Goal: Task Accomplishment & Management: Manage account settings

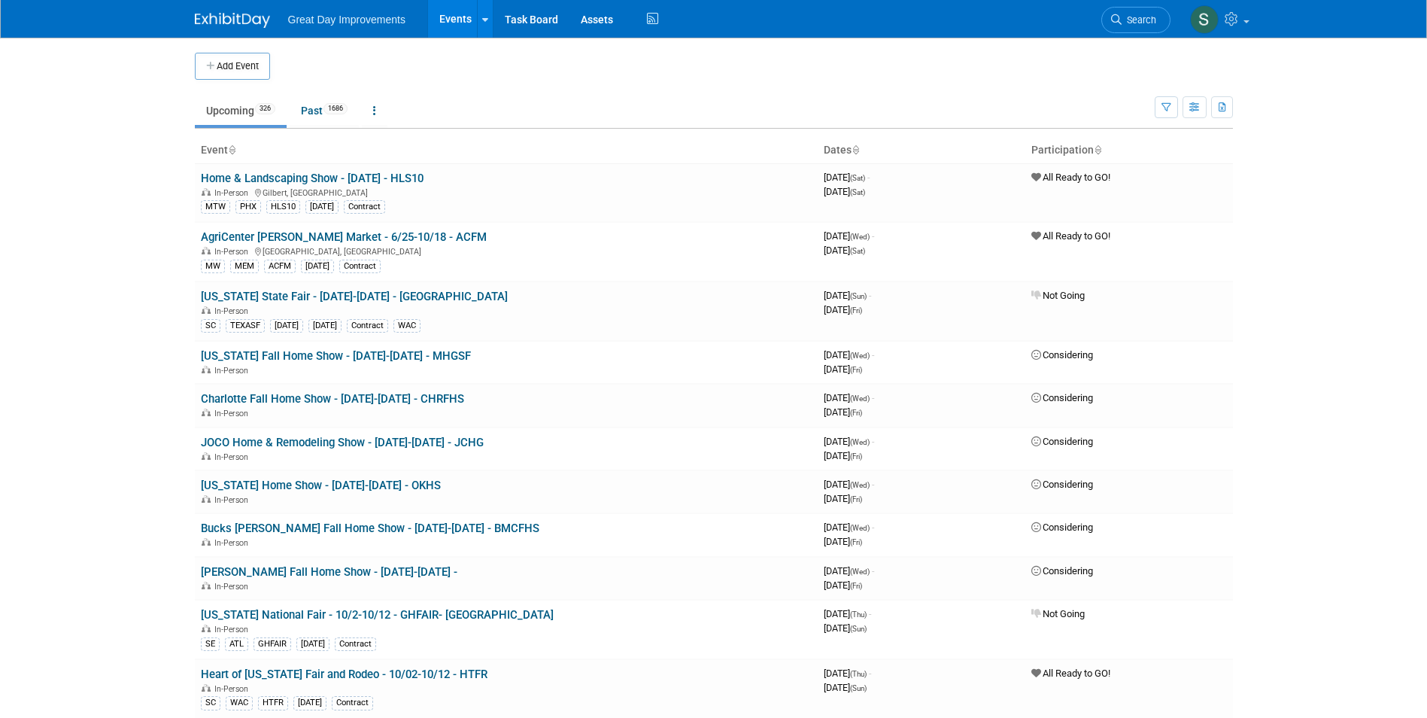
click at [1136, 6] on li "Search" at bounding box center [1136, 18] width 69 height 37
click at [1130, 10] on link "Search" at bounding box center [1136, 20] width 69 height 26
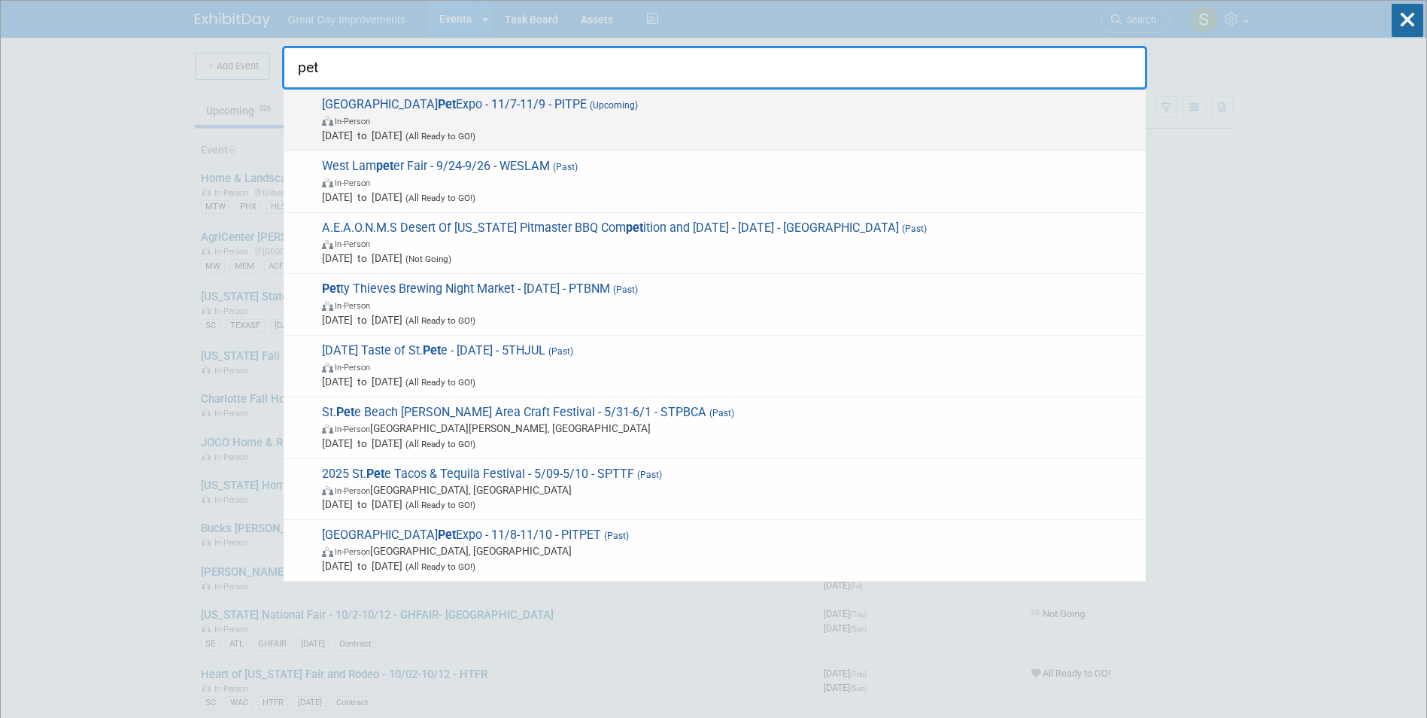
type input "pet"
click at [587, 113] on span "In-Person" at bounding box center [730, 120] width 816 height 15
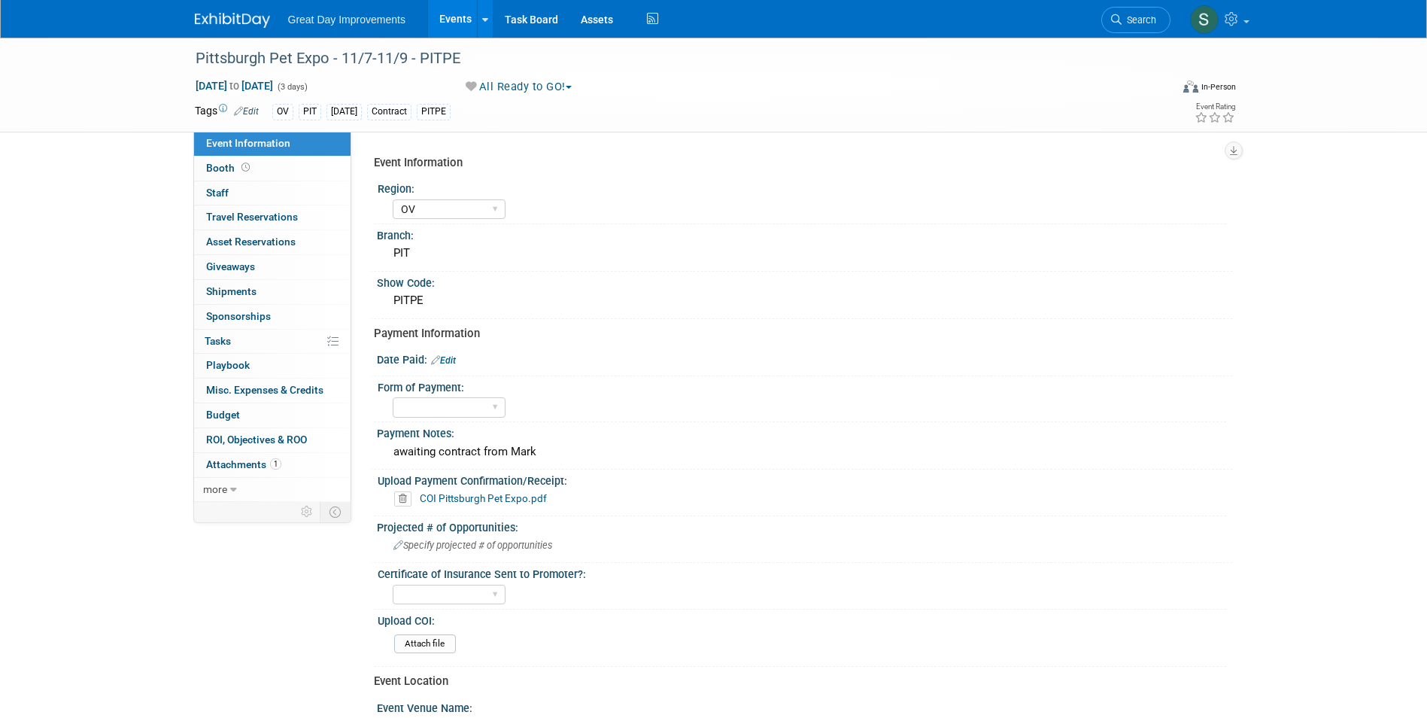
select select "OV"
click at [1143, 11] on link "Search" at bounding box center [1136, 20] width 69 height 26
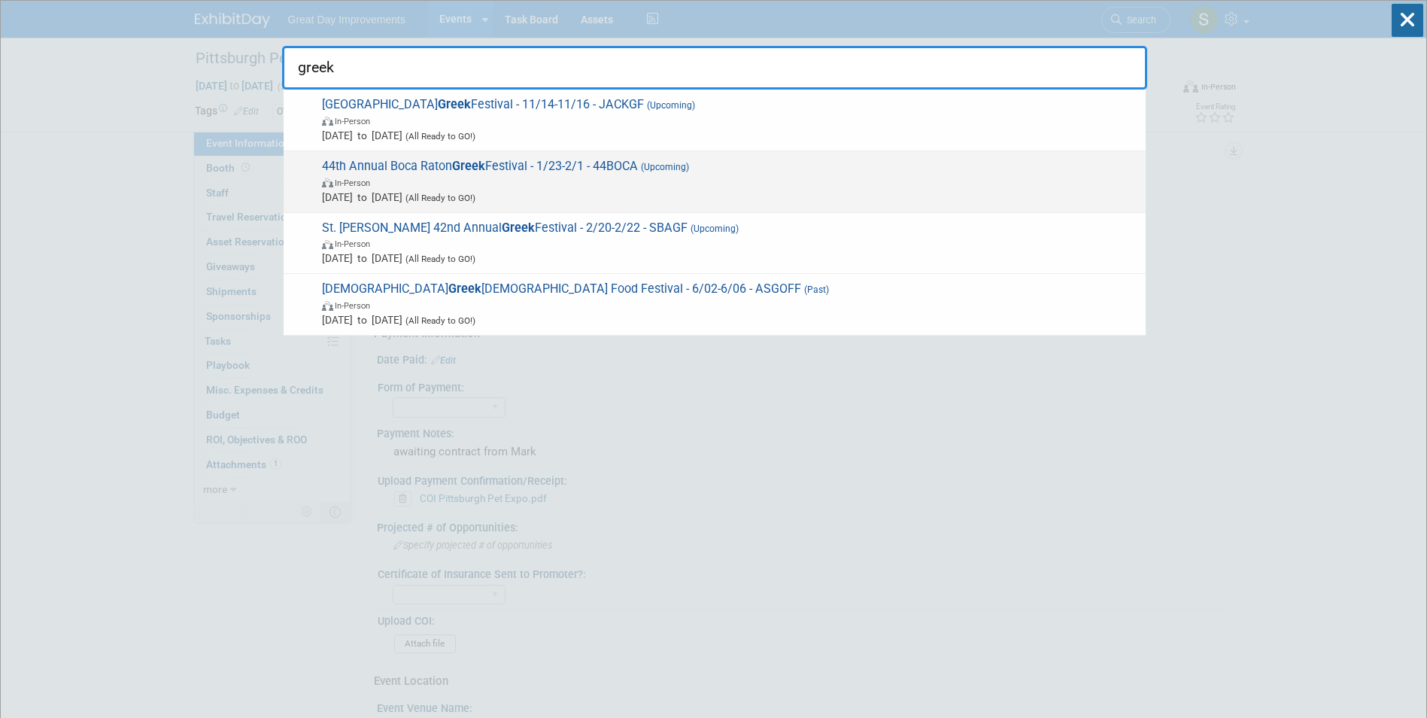
type input "greek"
click at [528, 176] on span "In-Person" at bounding box center [730, 182] width 816 height 15
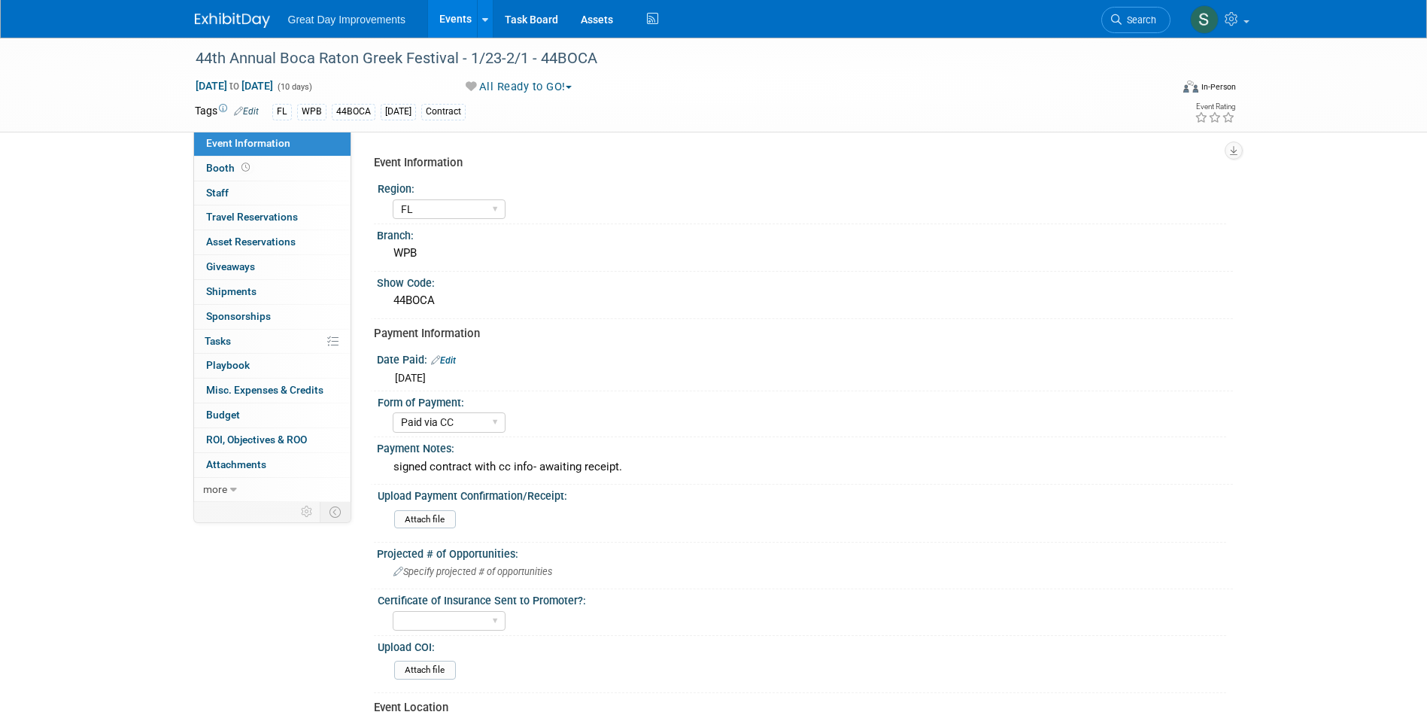
select select "FL"
select select "Paid via CC"
click at [1140, 23] on span "Search" at bounding box center [1139, 19] width 35 height 11
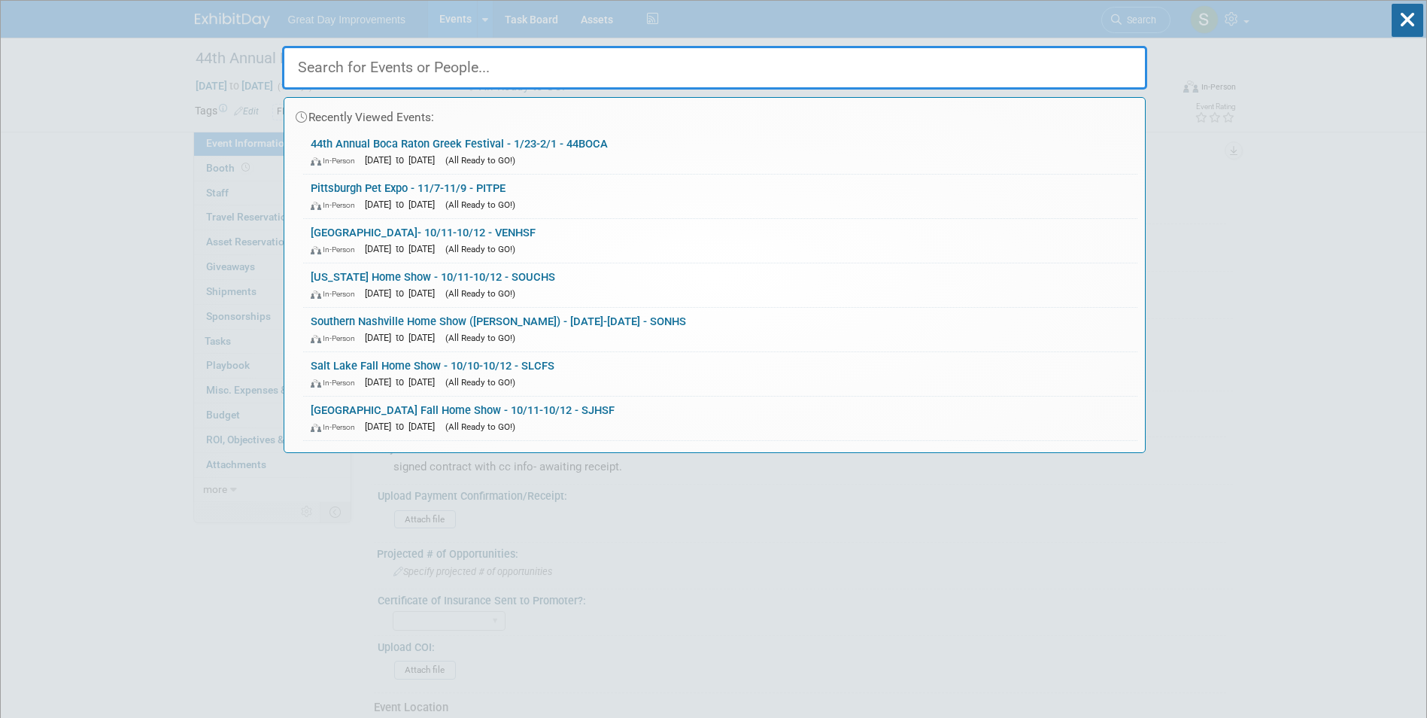
click at [668, 84] on input "text" at bounding box center [714, 68] width 865 height 44
click at [603, 62] on input "text" at bounding box center [714, 68] width 865 height 44
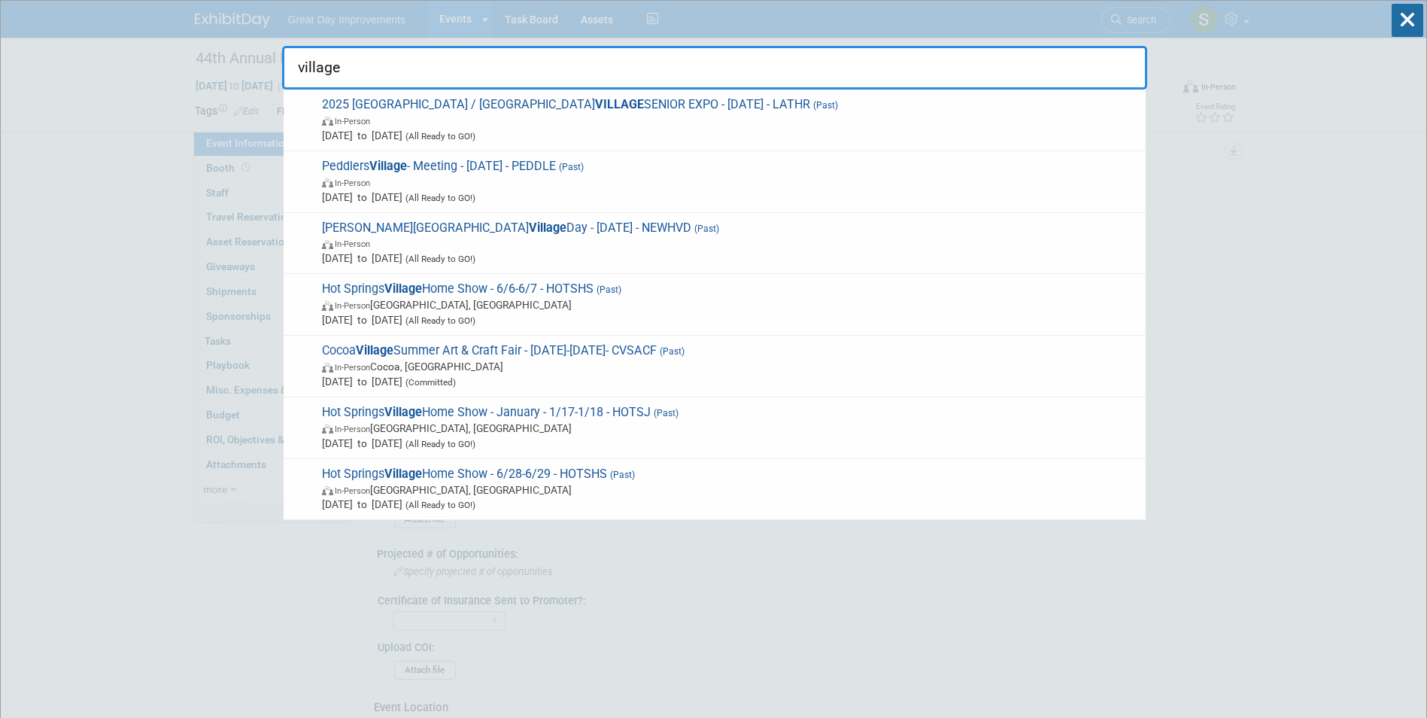
drag, startPoint x: 588, startPoint y: 56, endPoint x: 234, endPoint y: 55, distance: 353.6
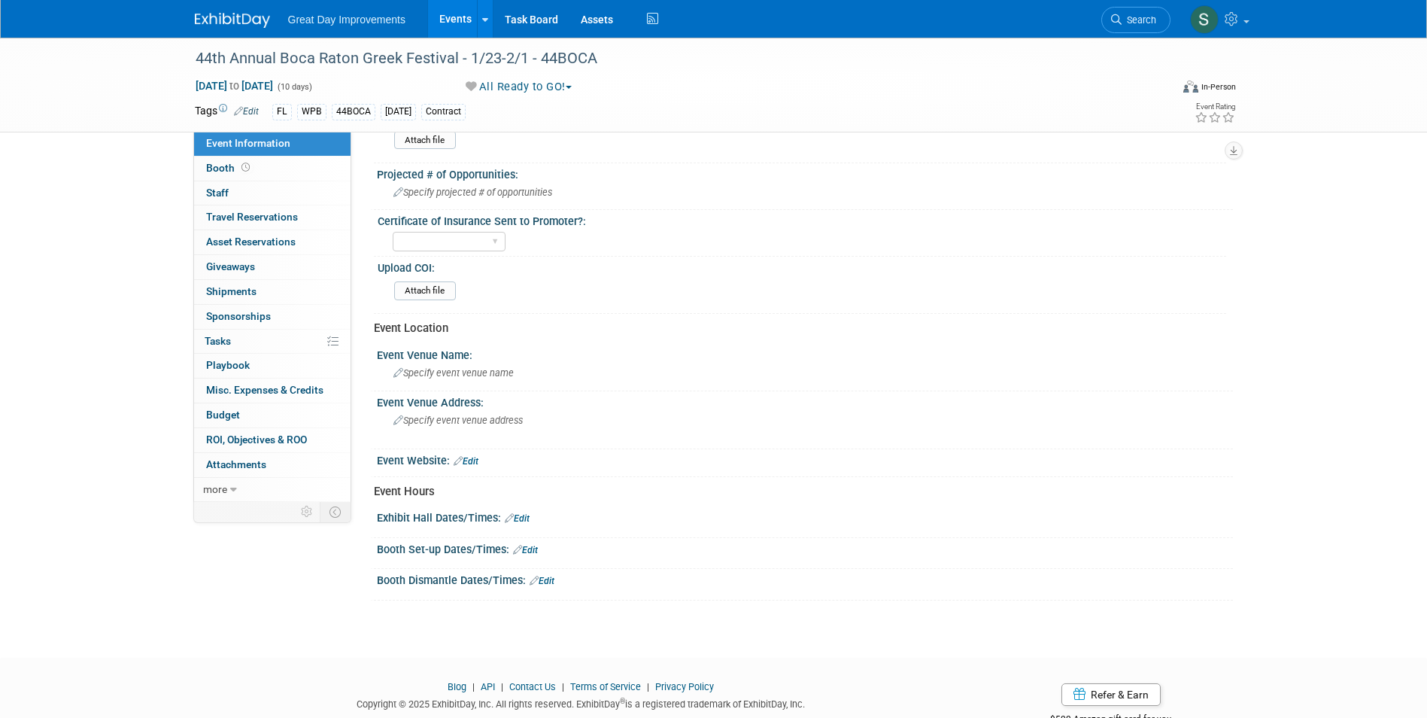
scroll to position [424, 0]
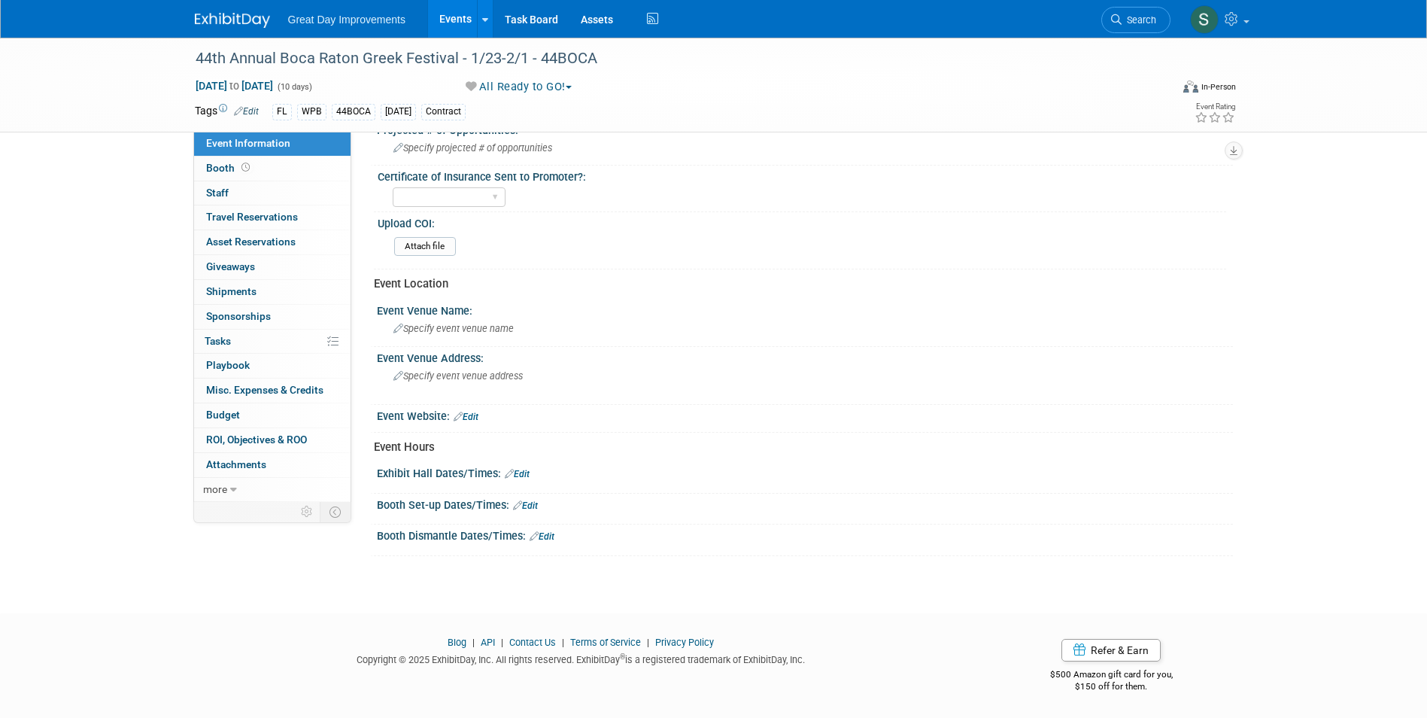
click at [1329, 233] on div "44th Annual Boca Raton Greek Festival - 1/23-2/1 - 44BOCA Jan 23, 2026 to Feb 1…" at bounding box center [713, 100] width 1427 height 972
click at [1154, 18] on span "Search" at bounding box center [1139, 19] width 35 height 11
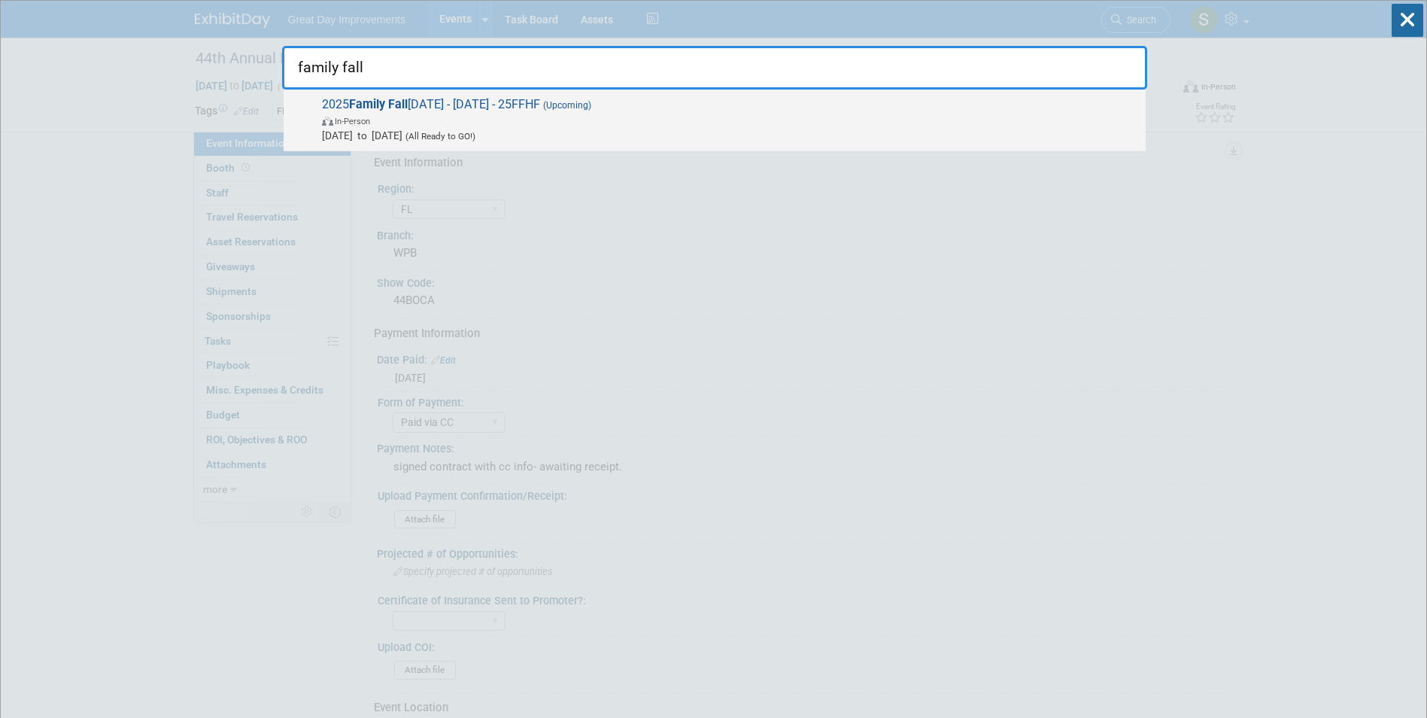
type input "family fall"
click at [678, 117] on span "In-Person" at bounding box center [730, 120] width 816 height 15
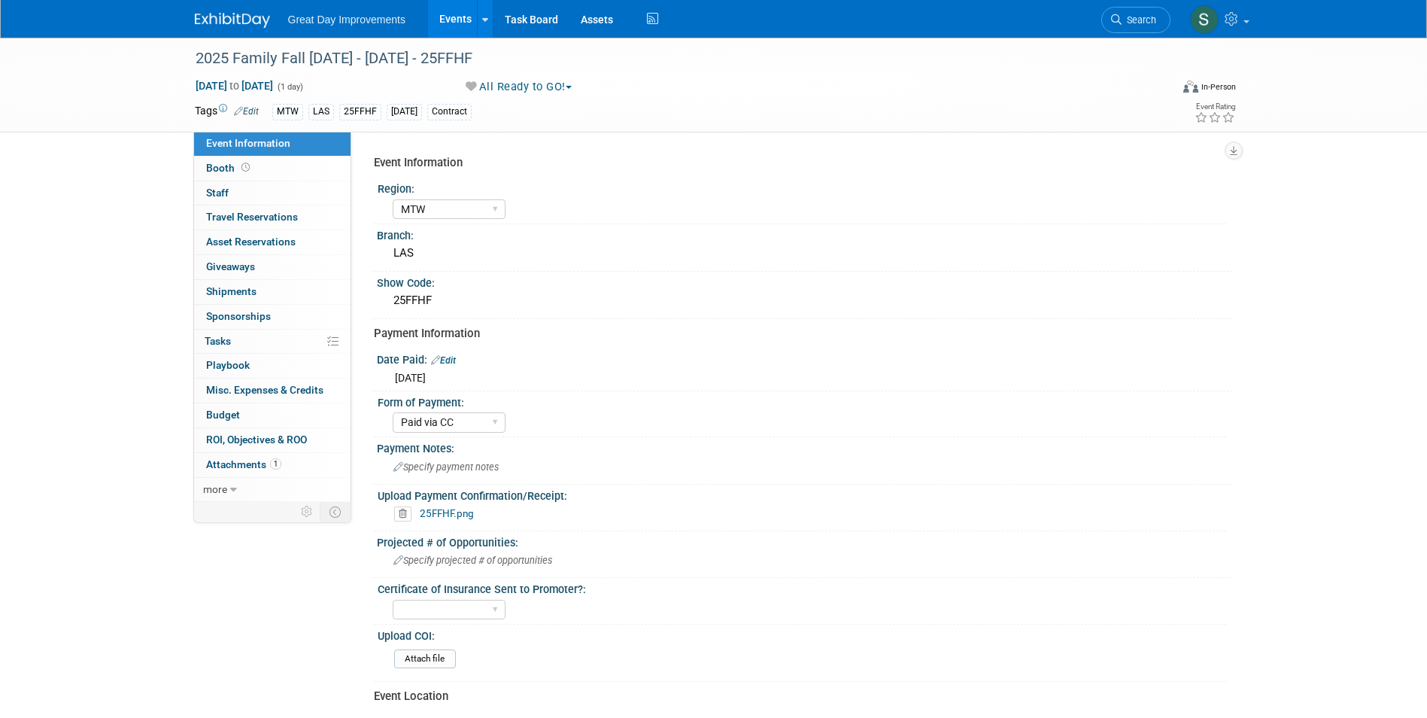
select select "MTW"
select select "Paid via CC"
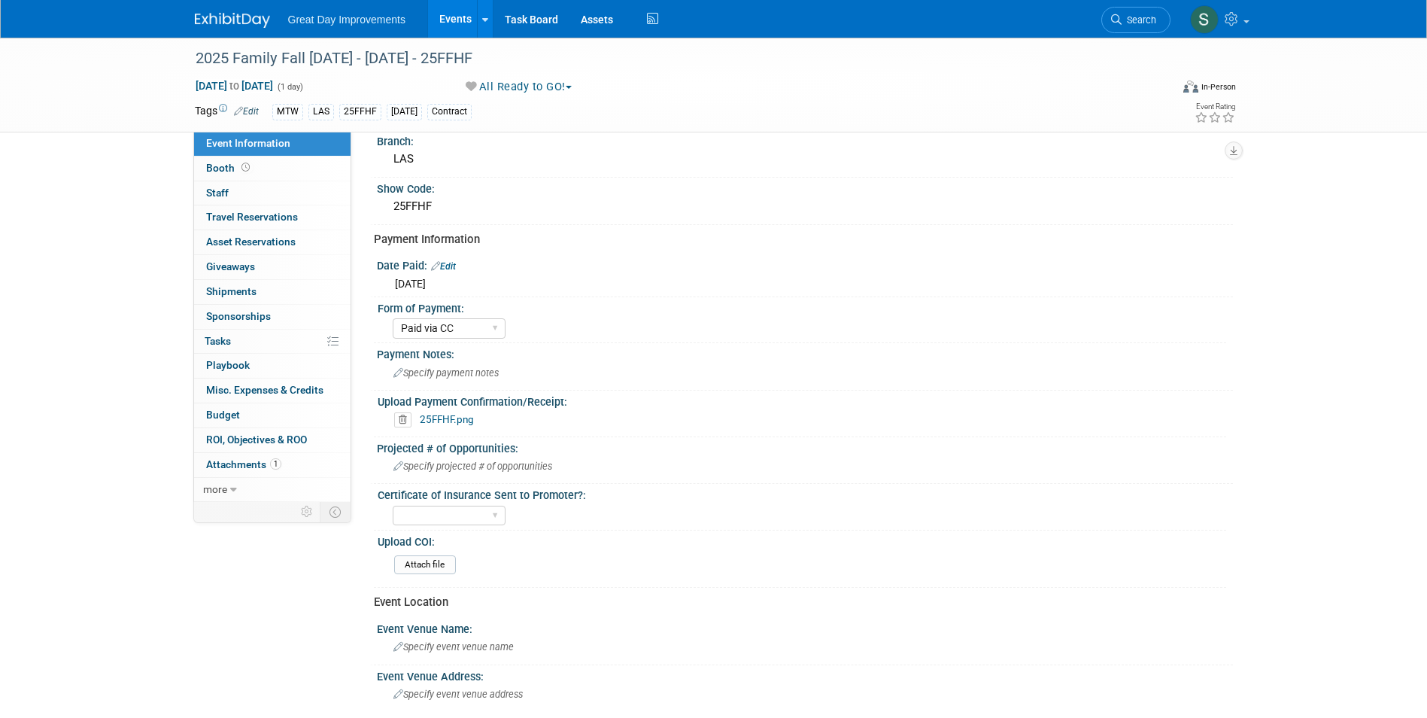
scroll to position [301, 0]
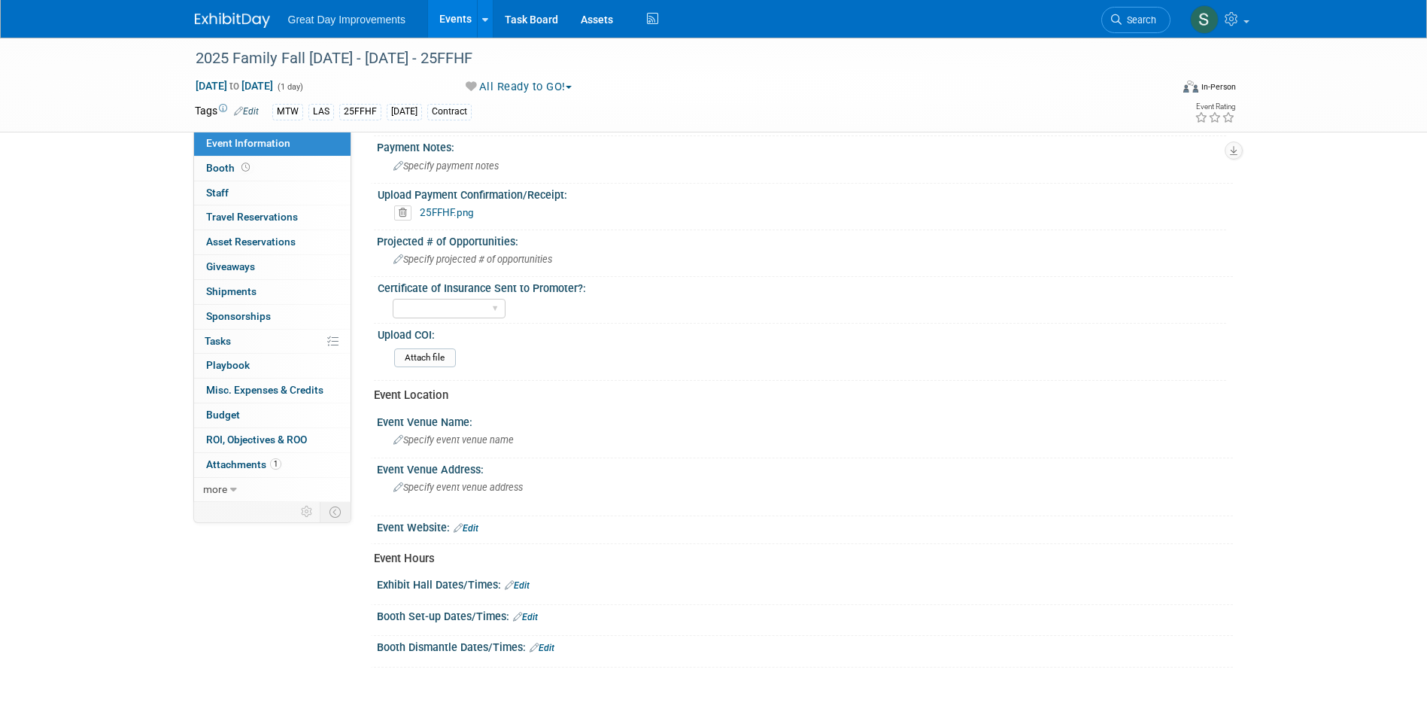
drag, startPoint x: 1186, startPoint y: 0, endPoint x: 667, endPoint y: 90, distance: 526.2
click at [669, 89] on div "All Ready to GO! Committed Considering Not Going Forecasted All Ready to GO!" at bounding box center [626, 87] width 333 height 17
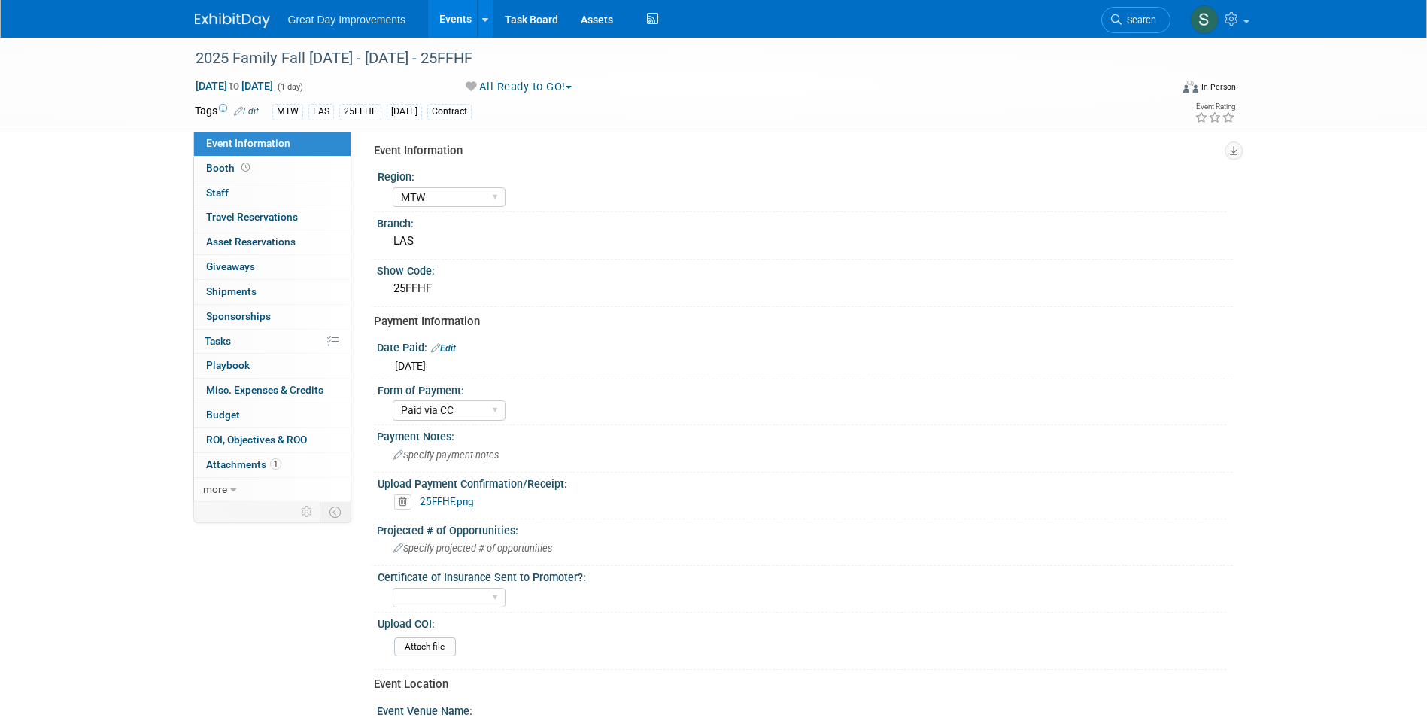
scroll to position [0, 0]
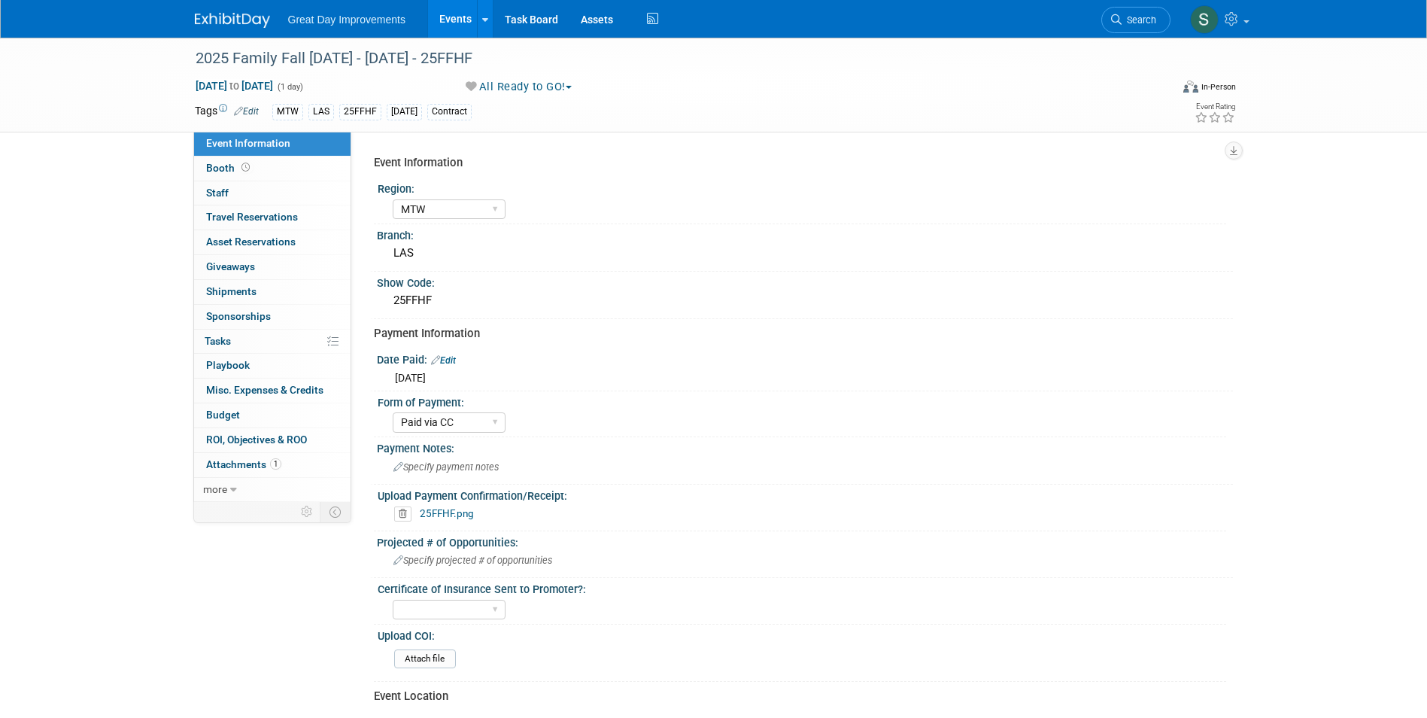
click at [1141, 23] on span "Search" at bounding box center [1139, 19] width 35 height 11
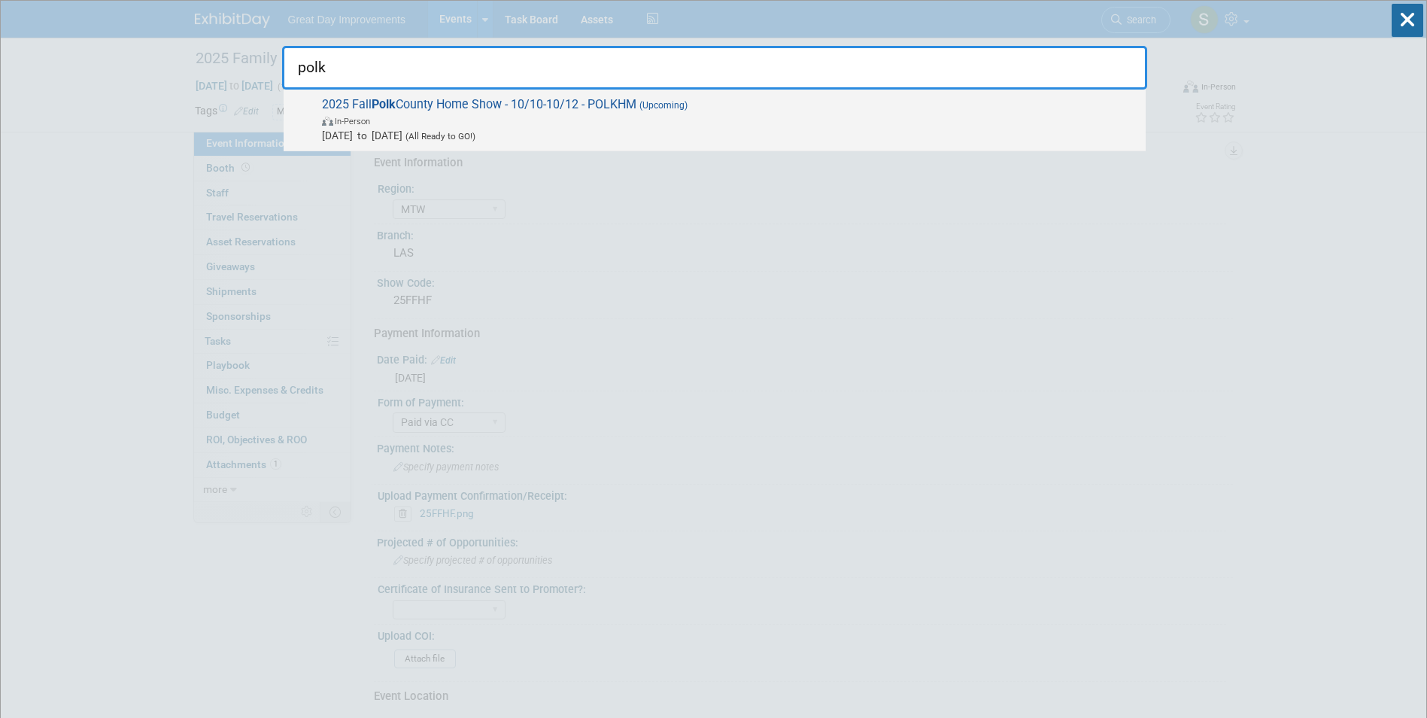
type input "polk"
click at [731, 128] on span "Oct 10, 2025 to Oct 12, 2025 (All Ready to GO!)" at bounding box center [730, 135] width 816 height 15
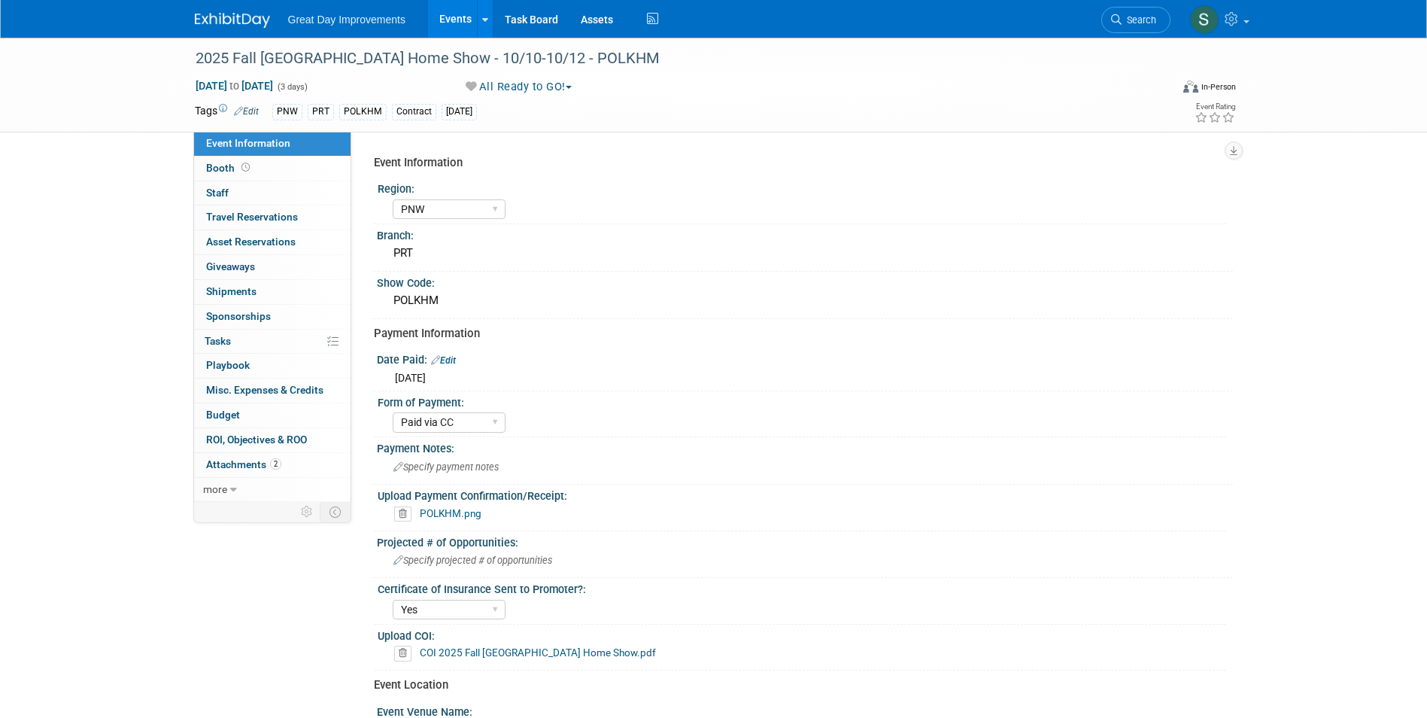
select select "PNW"
select select "Paid via CC"
select select "Yes"
click at [1143, 11] on link "Search" at bounding box center [1136, 20] width 69 height 26
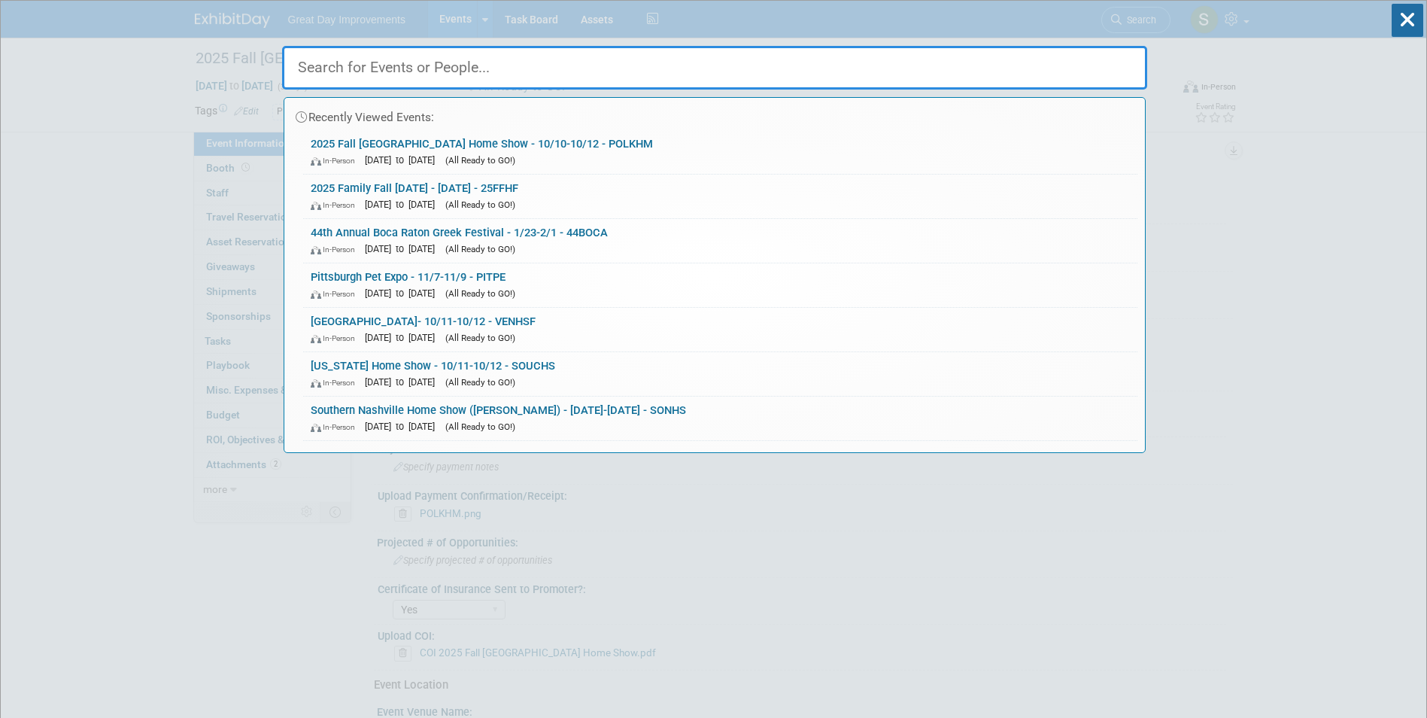
click at [528, 78] on input "text" at bounding box center [714, 68] width 865 height 44
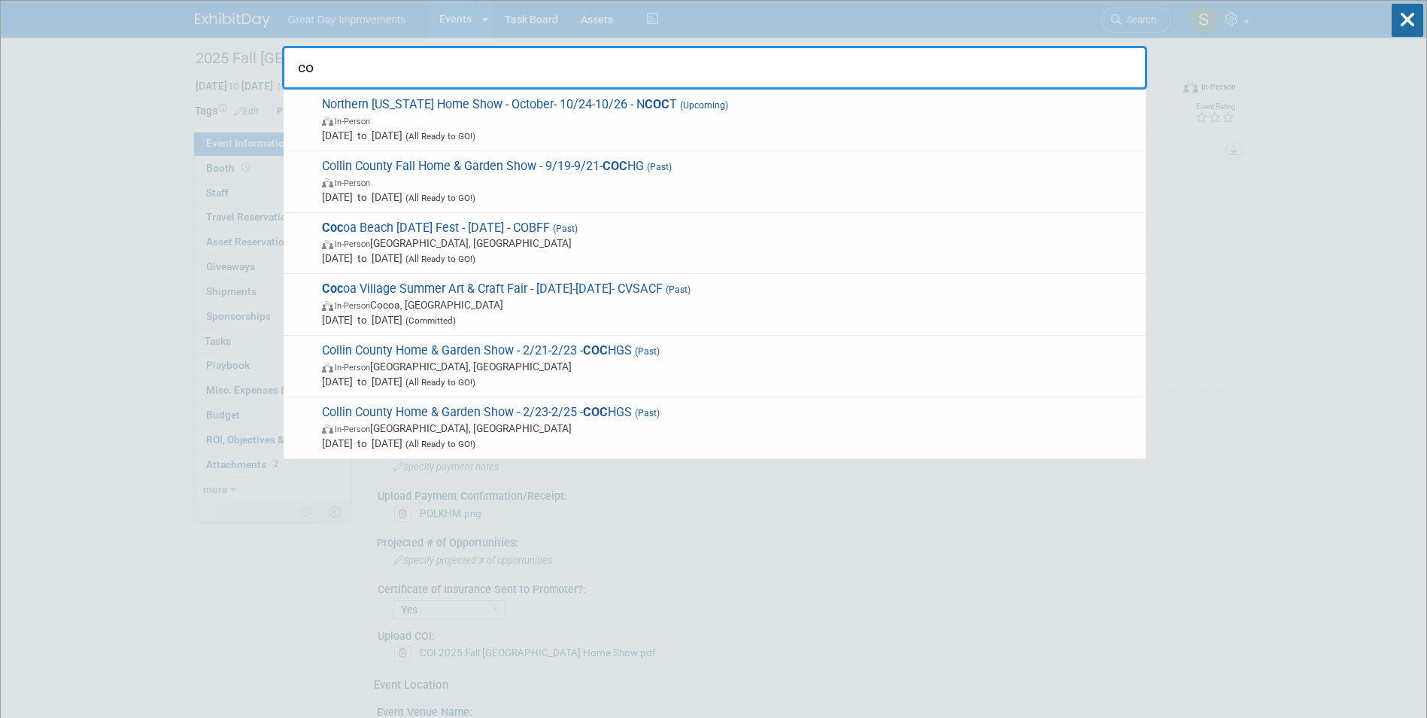
type input "c"
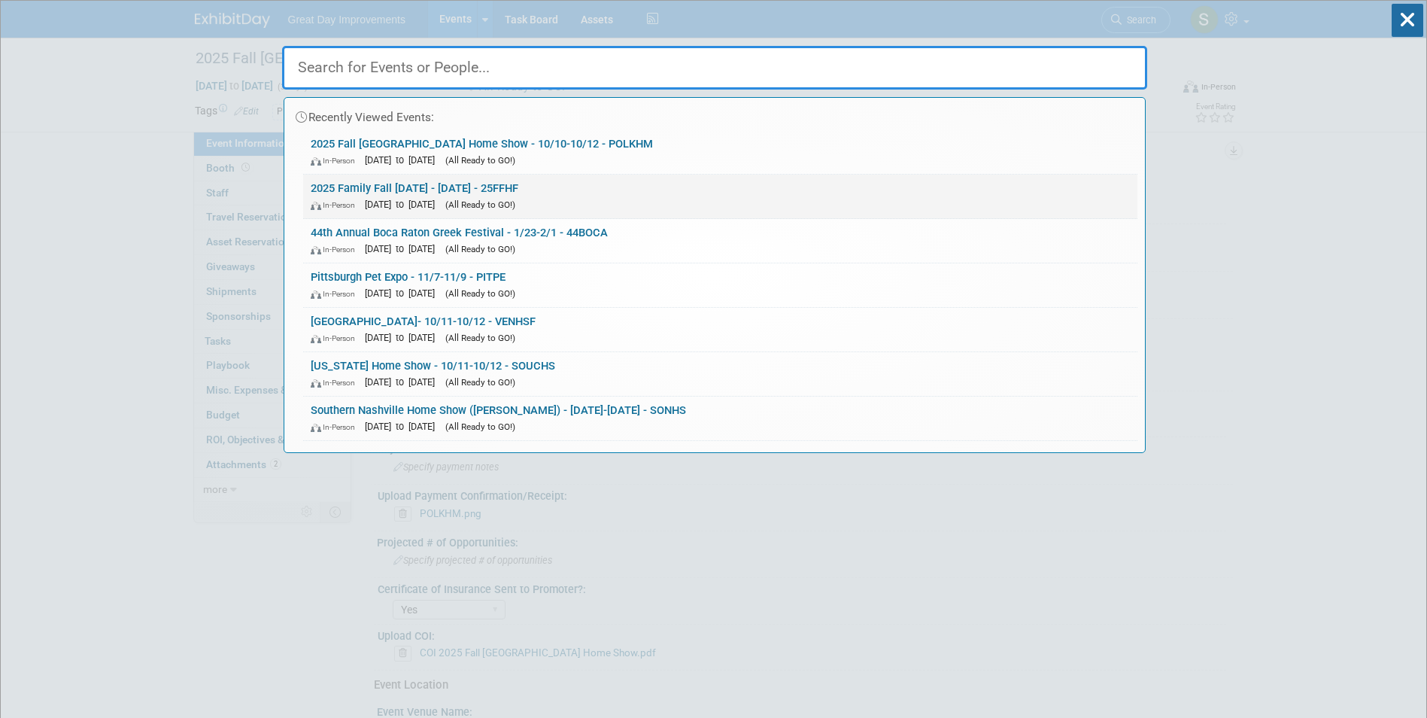
click at [614, 186] on link "2025 Family Fall Harvest Festival - 10/11/25 - 25FFHF In-Person Oct 11, 2025 to…" at bounding box center [720, 197] width 834 height 44
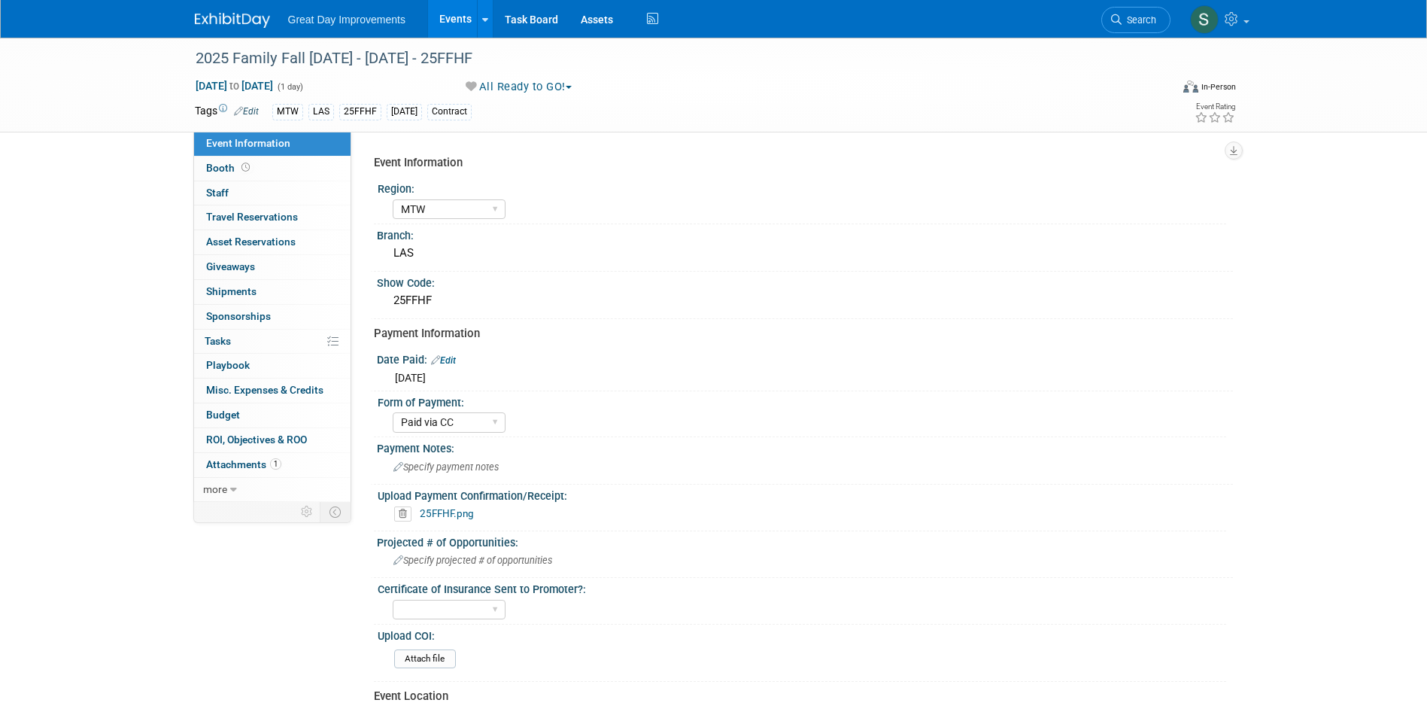
select select "MTW"
select select "Paid via CC"
click at [1139, 29] on link "Search" at bounding box center [1136, 20] width 69 height 26
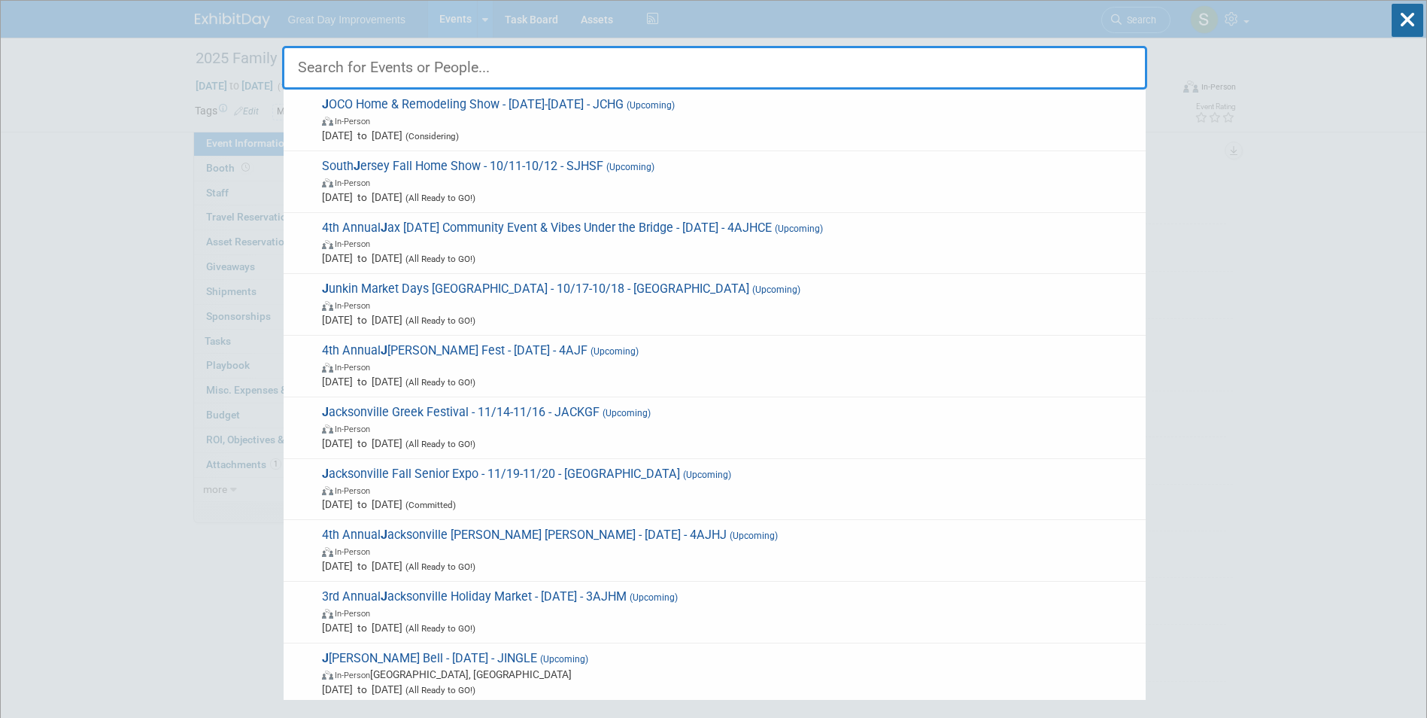
type input "j"
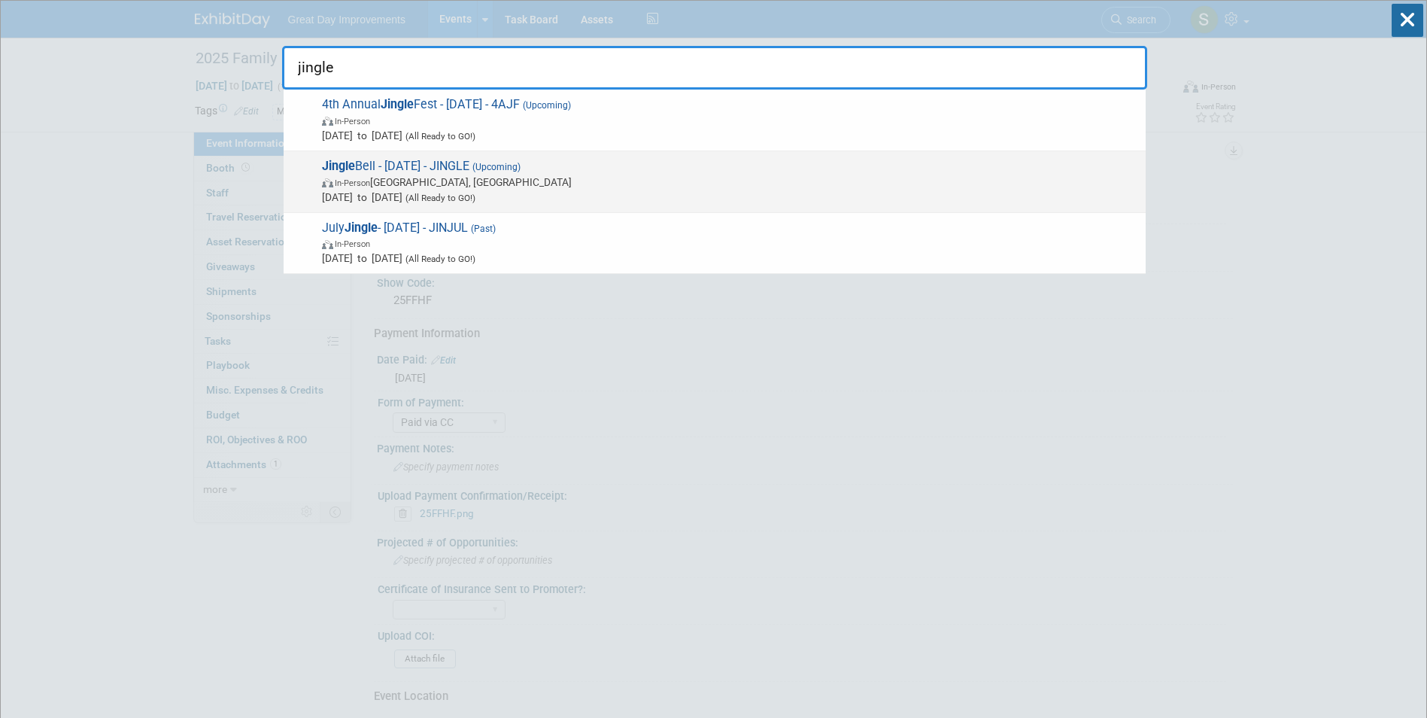
type input "jingle"
click at [631, 190] on span "Dec 20, 2025 to Dec 20, 2025 (All Ready to GO!)" at bounding box center [730, 197] width 816 height 15
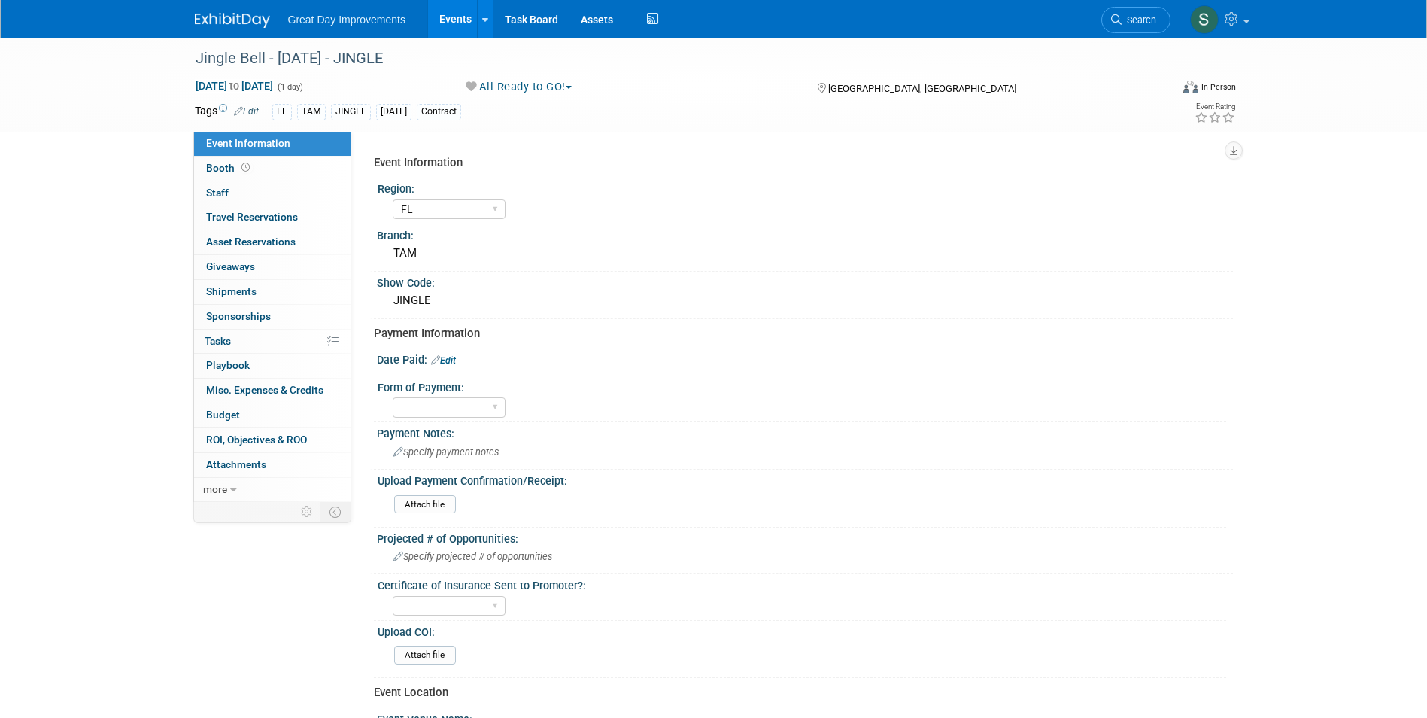
select select "FL"
click at [1105, 38] on div at bounding box center [674, 44] width 969 height 13
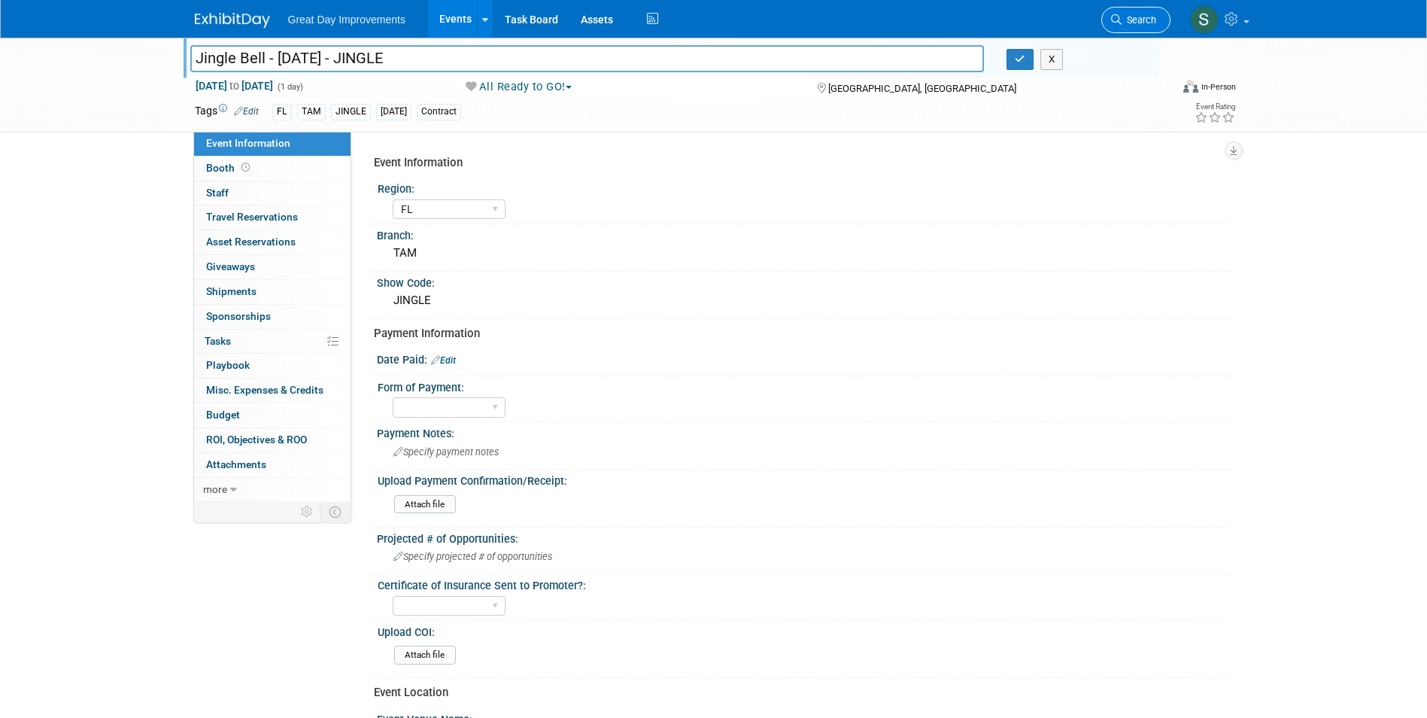
click at [1120, 21] on icon at bounding box center [1116, 19] width 11 height 11
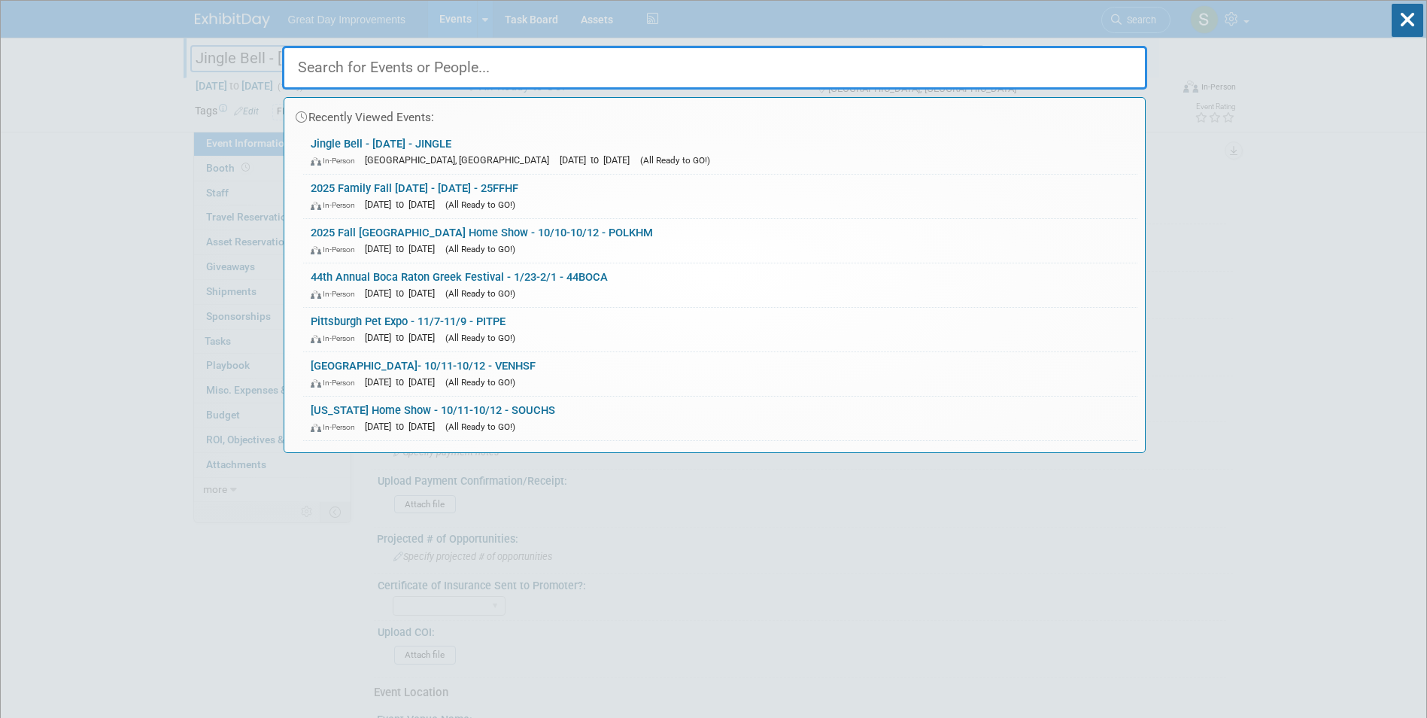
paste input "Cincinnati Holiday Market"
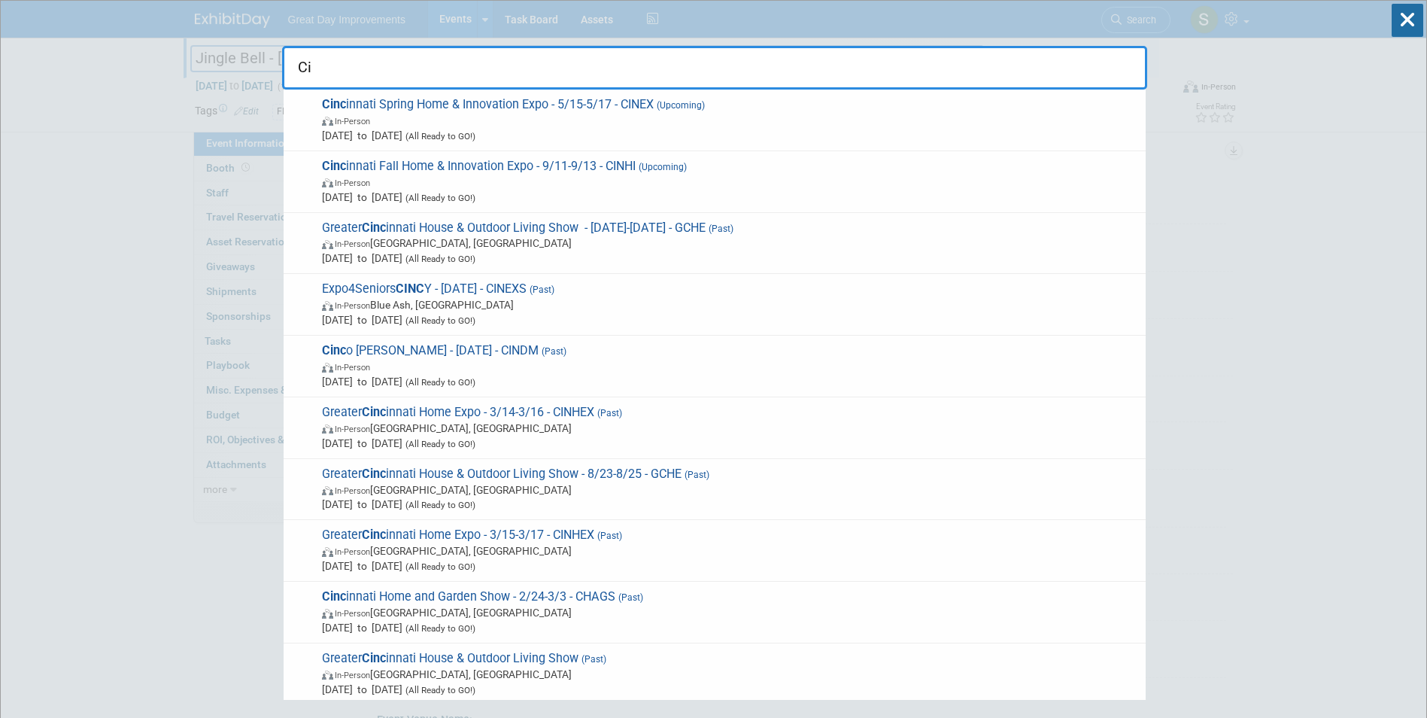
type input "C"
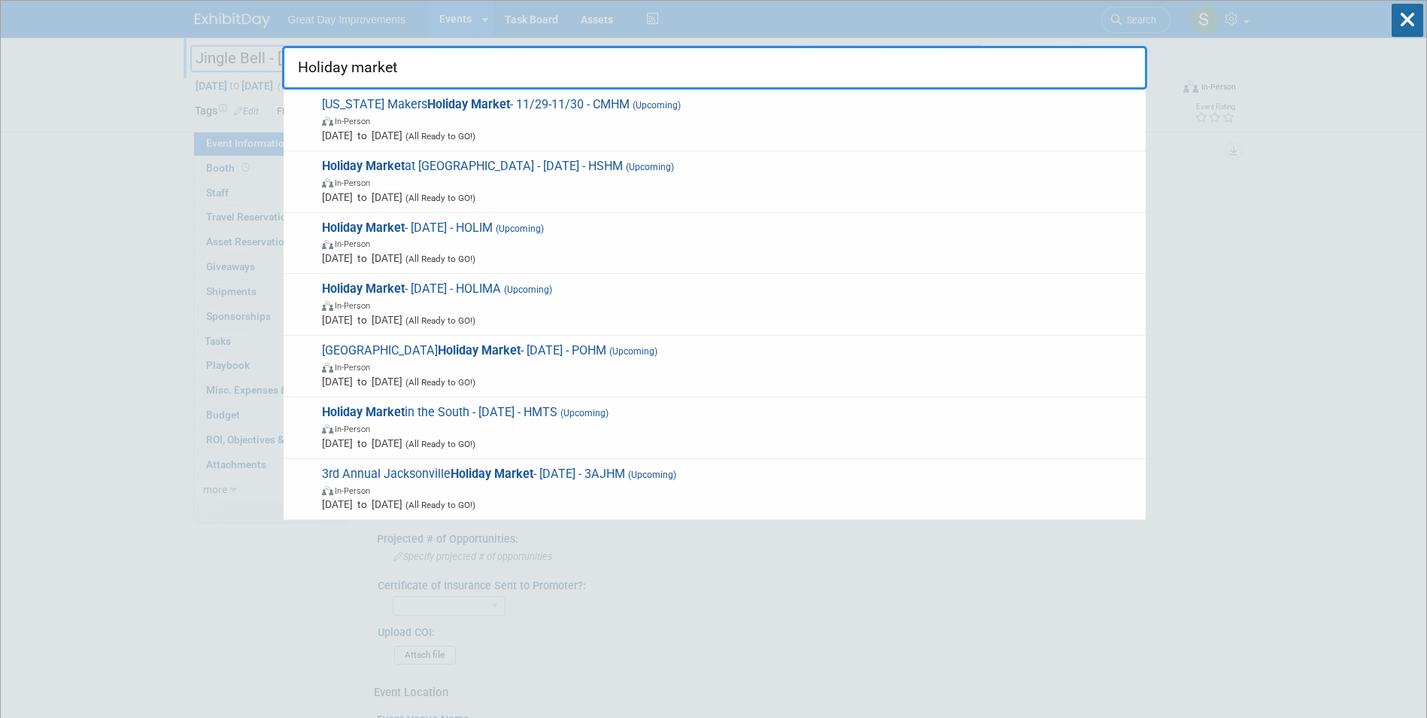
drag, startPoint x: 622, startPoint y: 58, endPoint x: 294, endPoint y: 41, distance: 327.7
click at [294, 41] on div "Holiday market Colorado Makers Holiday Market - 11/29-11/30 - CMHM (Upcoming) I…" at bounding box center [714, 63] width 865 height 51
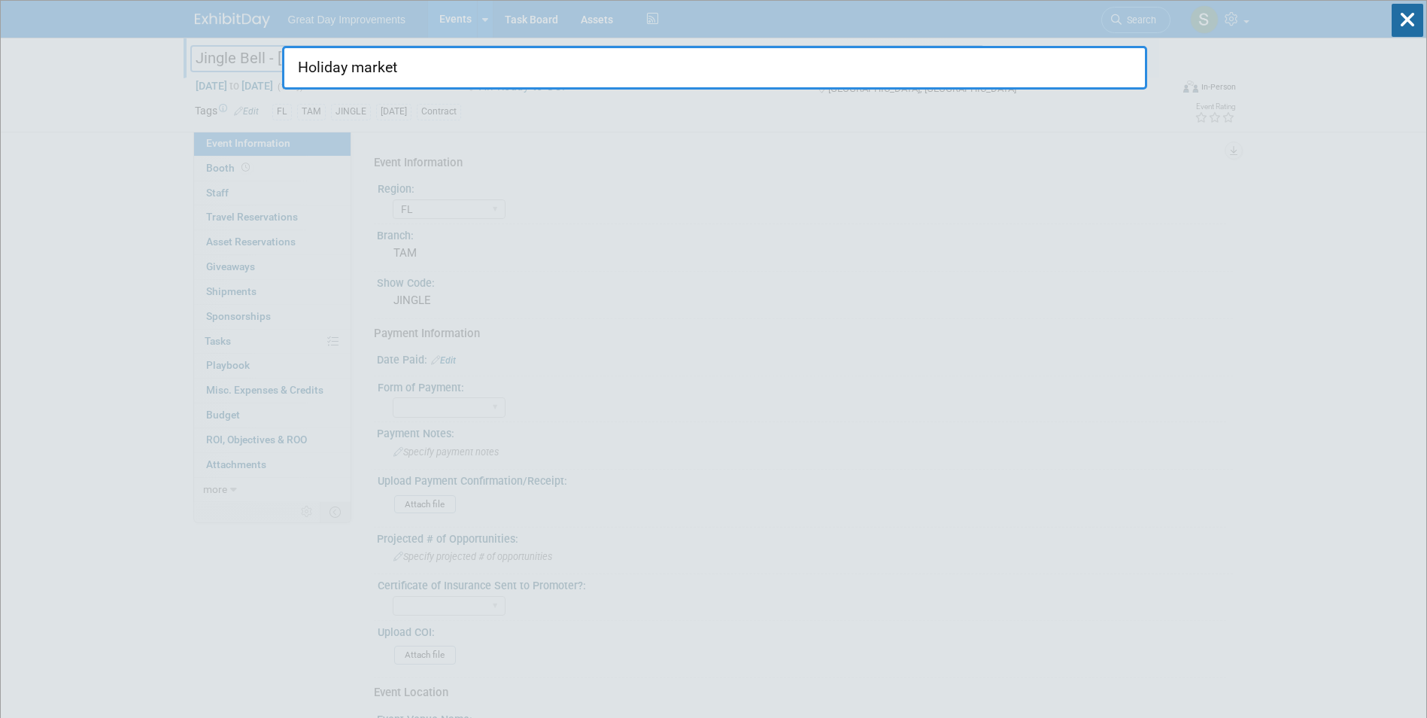
paste input "FALL Katy Home & Outdoor Living Show"
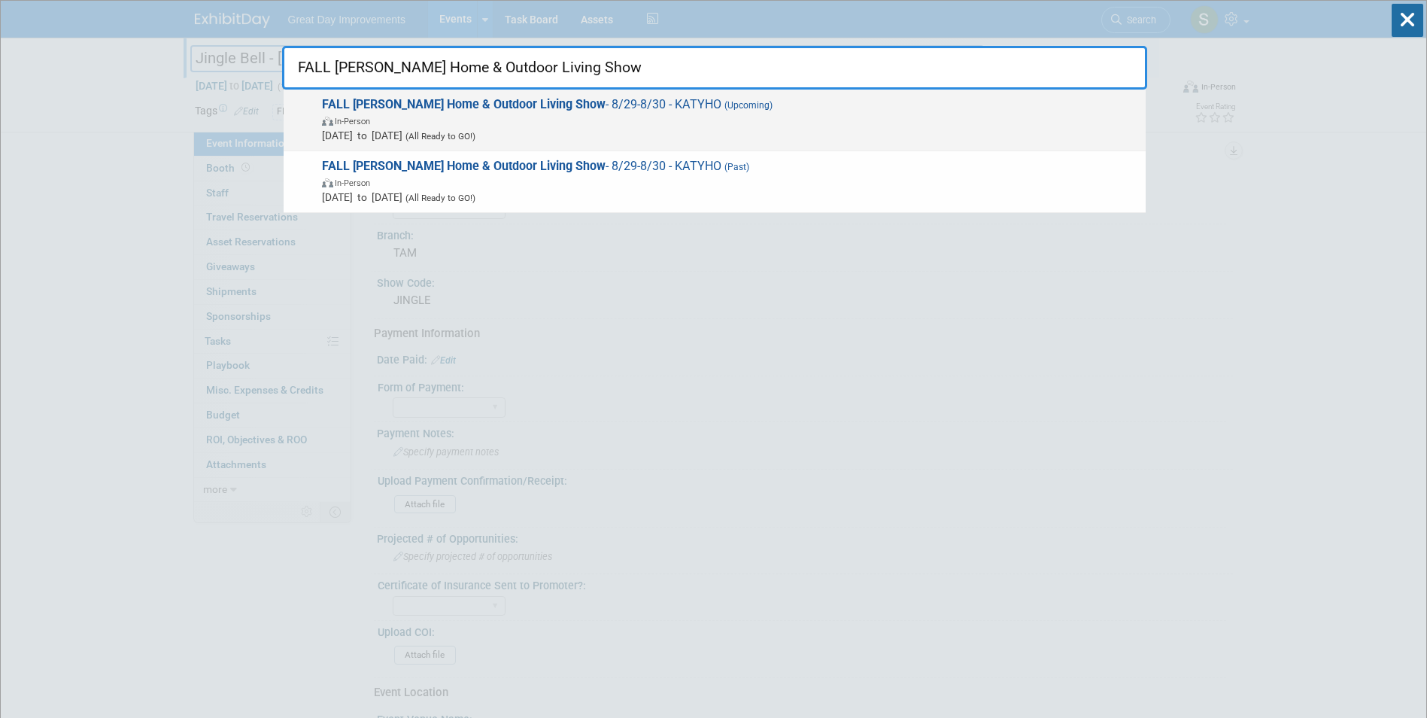
type input "FALL Katy Home & Outdoor Living Show"
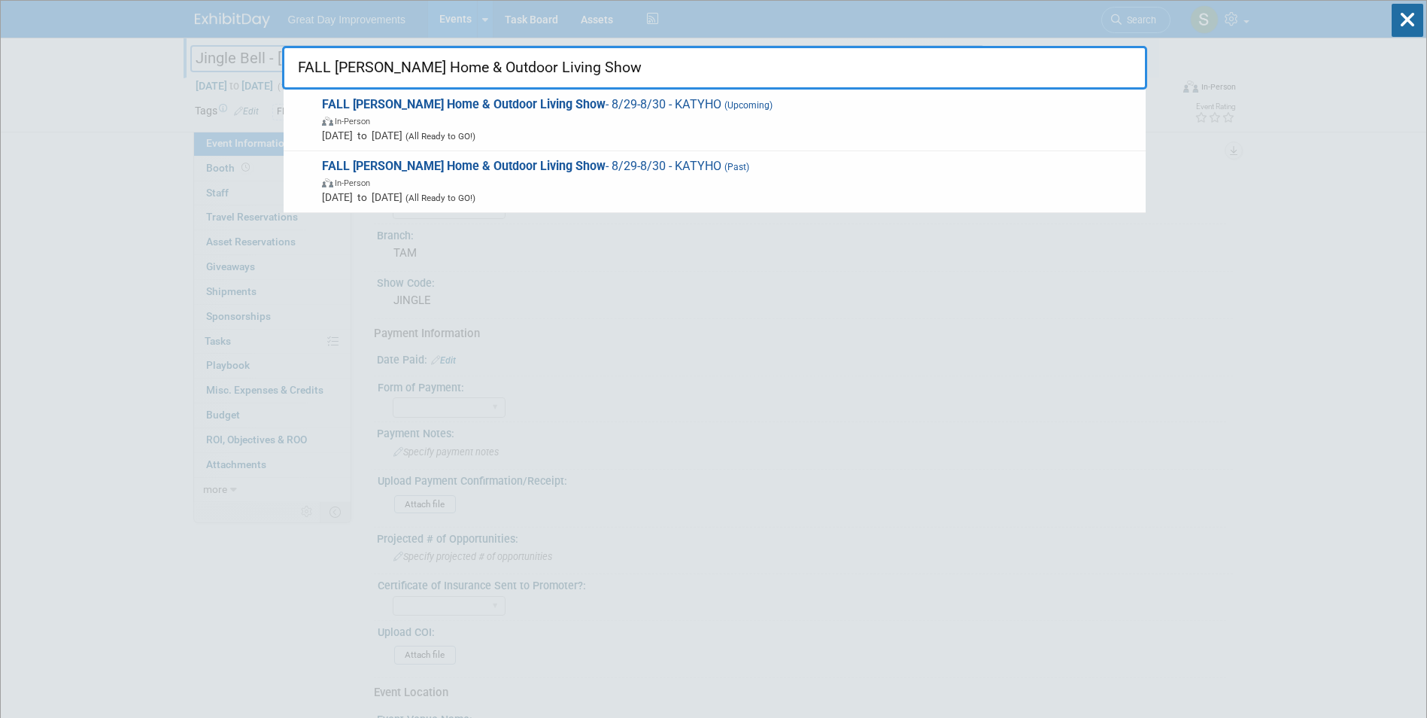
click at [521, 122] on span "In-Person" at bounding box center [730, 120] width 816 height 15
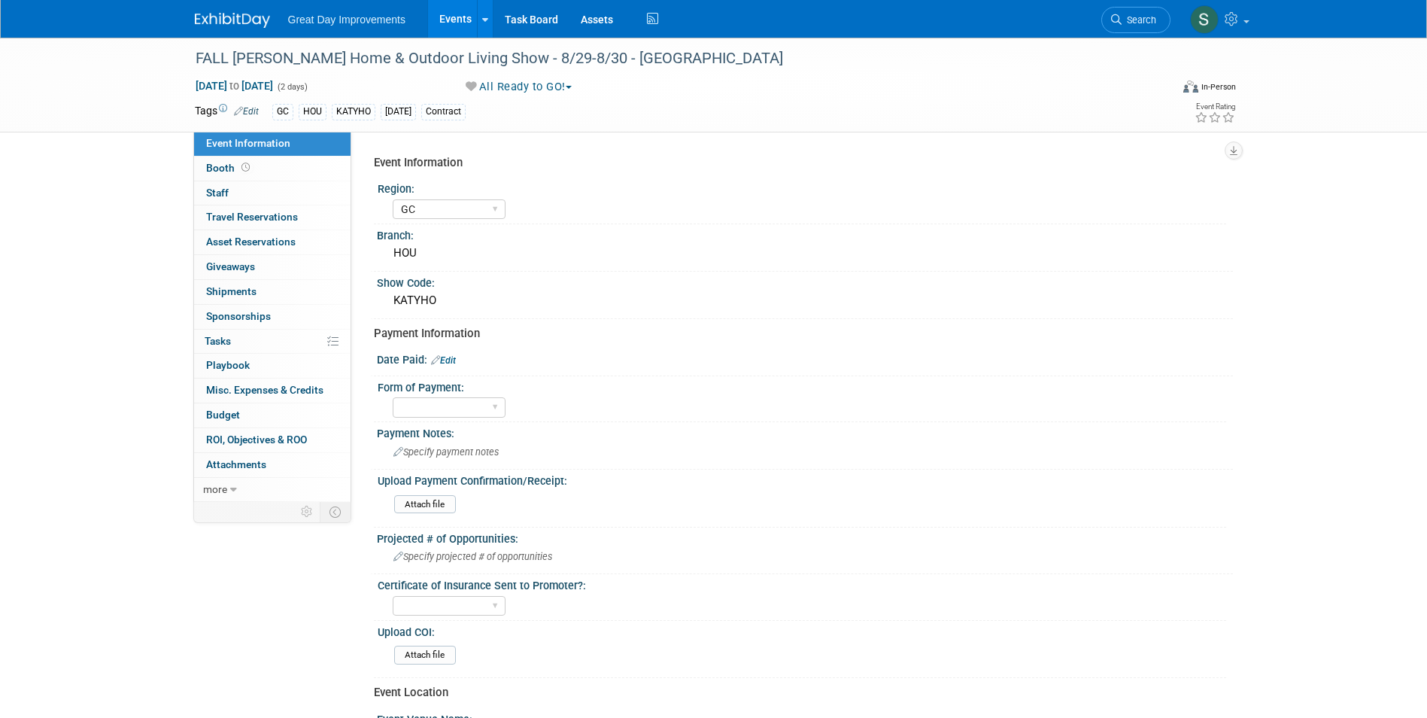
select select "GC"
click at [257, 19] on img at bounding box center [232, 20] width 75 height 15
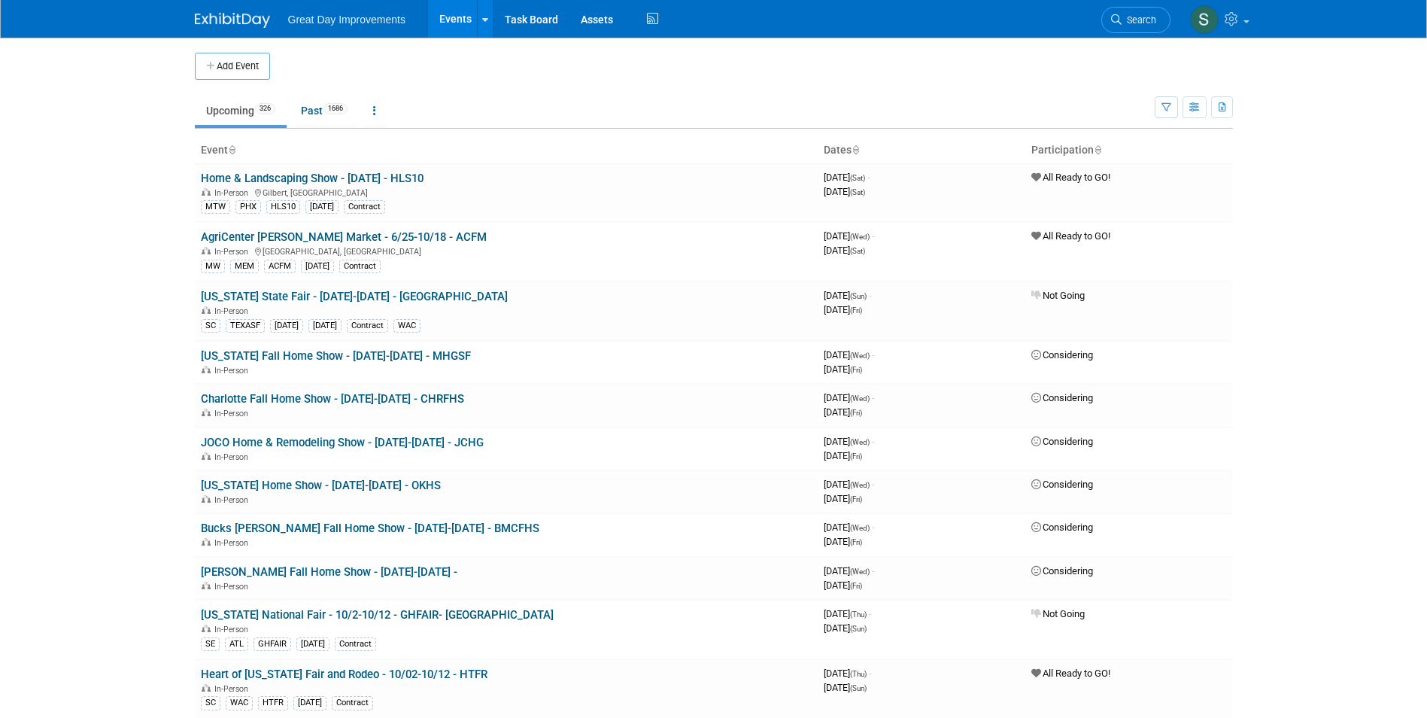
click at [1120, 23] on icon at bounding box center [1116, 19] width 11 height 11
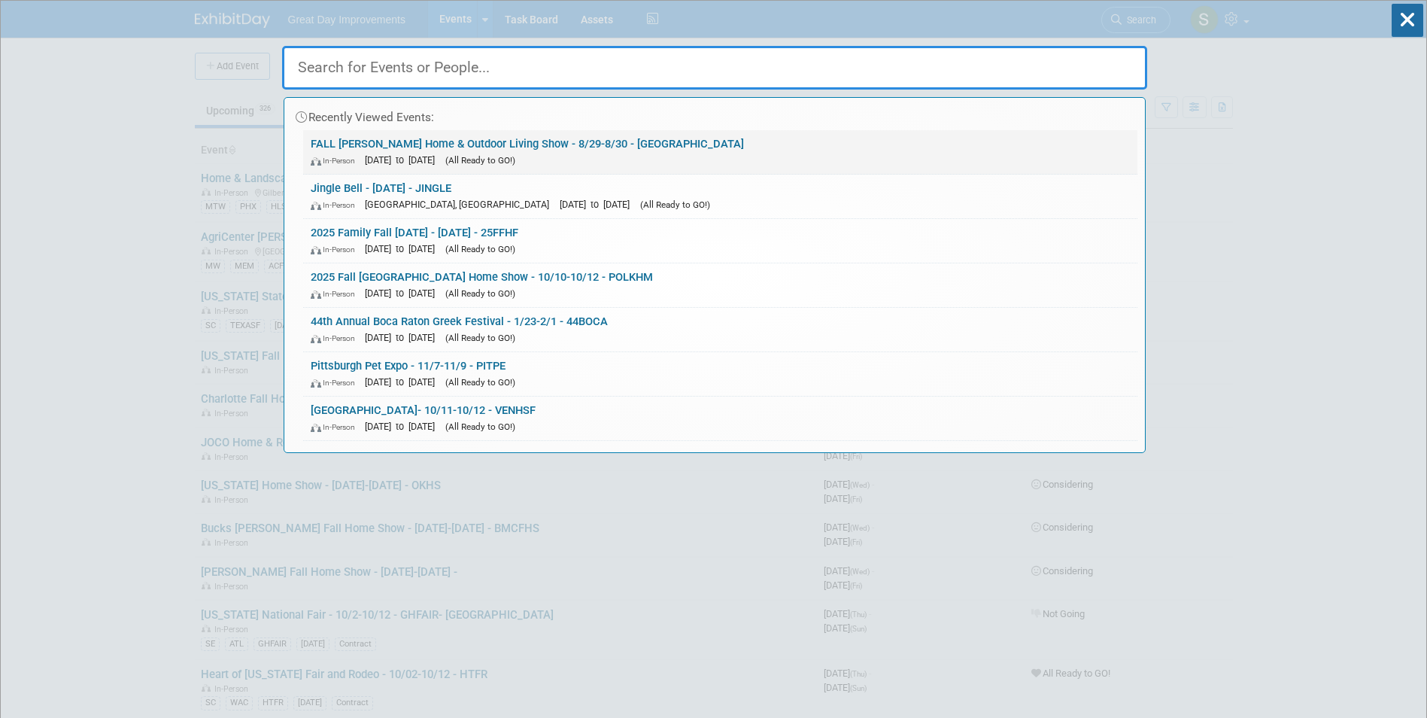
click at [657, 155] on div "In-Person Oct 29, 2025 to Oct 30, 2025 (All Ready to GO!)" at bounding box center [720, 160] width 819 height 16
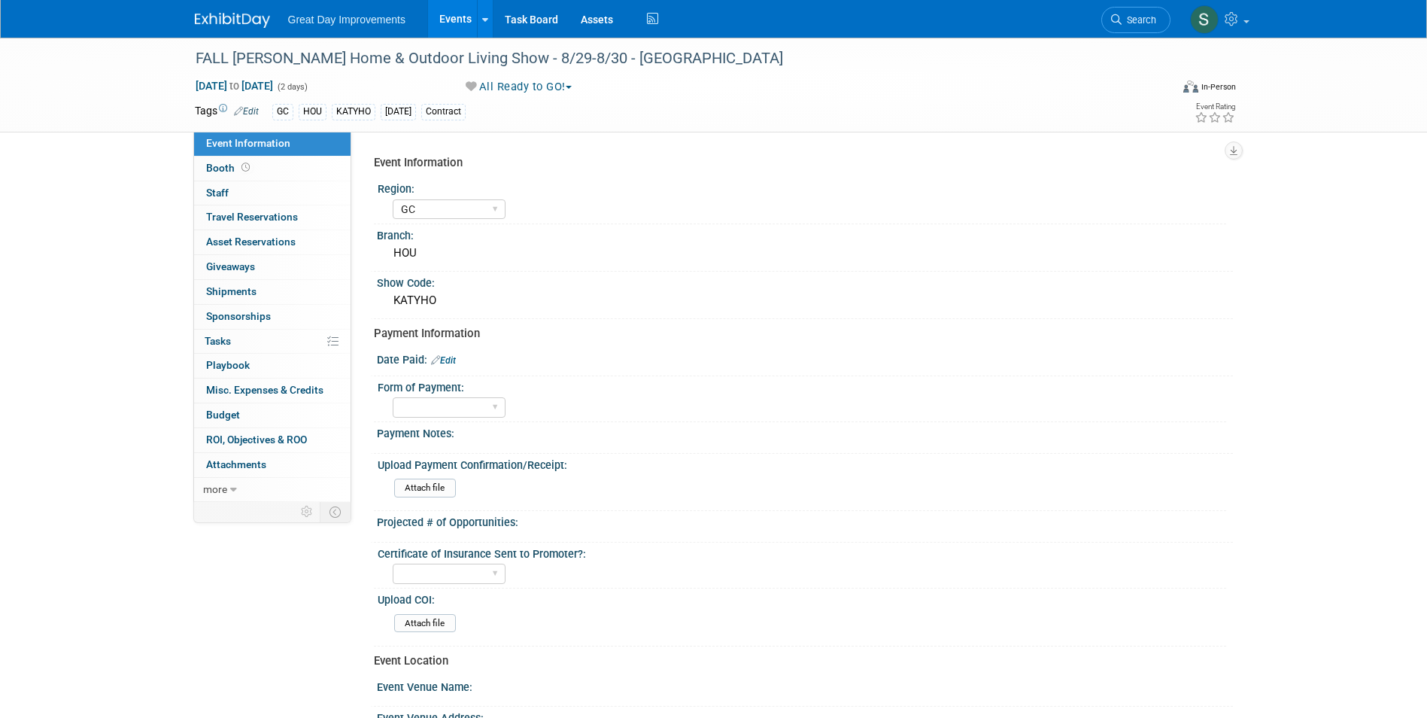
select select "GC"
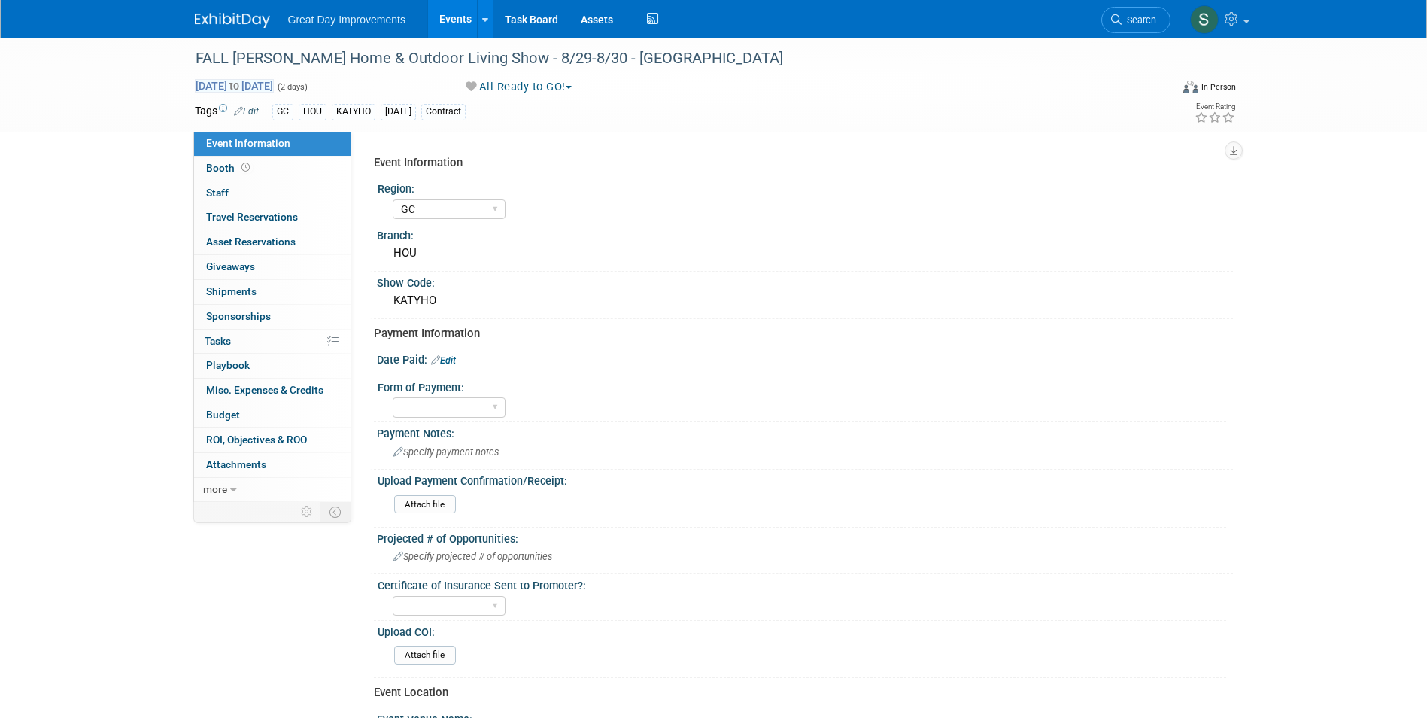
click at [274, 84] on span "[DATE] to [DATE]" at bounding box center [234, 86] width 79 height 14
select select "9"
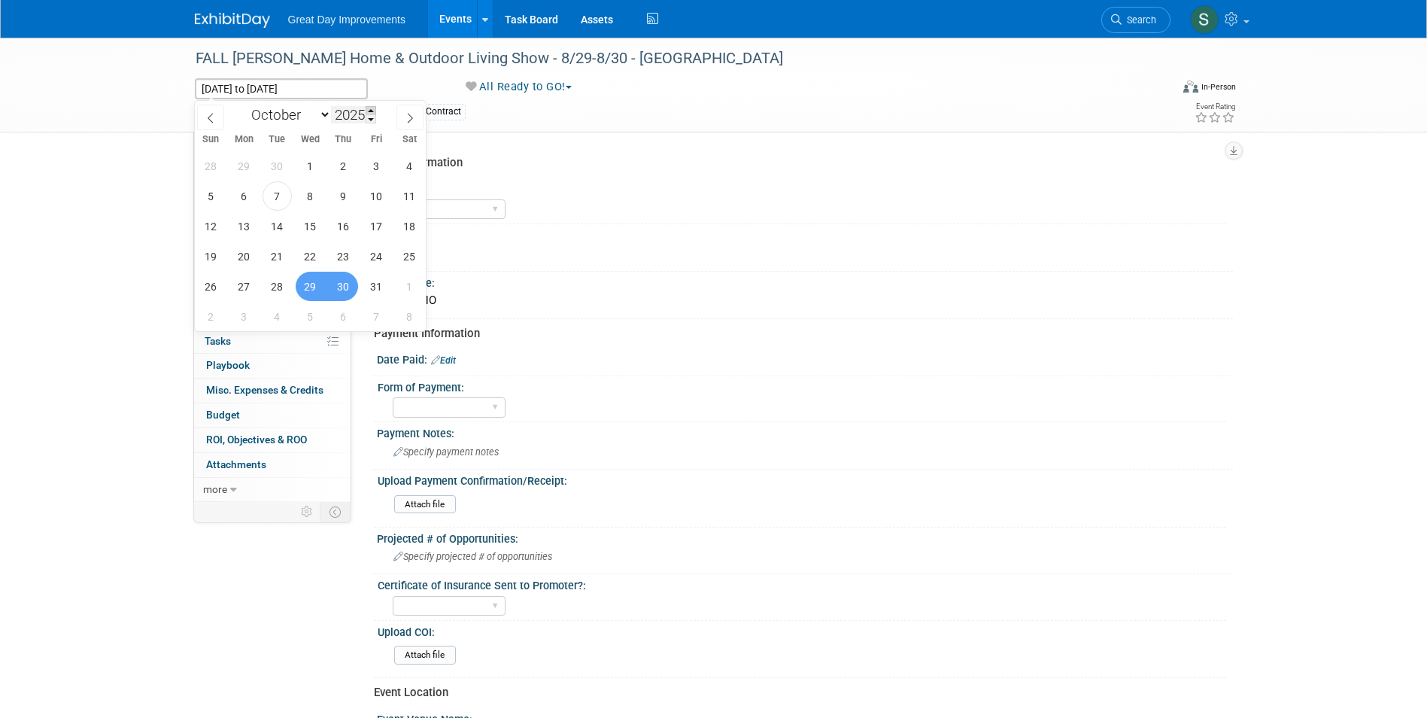
click at [372, 111] on span at bounding box center [371, 110] width 11 height 9
type input "2026"
click at [341, 284] on span "29" at bounding box center [343, 286] width 29 height 29
type input "Oct 29, 2026"
click at [384, 280] on span "30" at bounding box center [376, 286] width 29 height 29
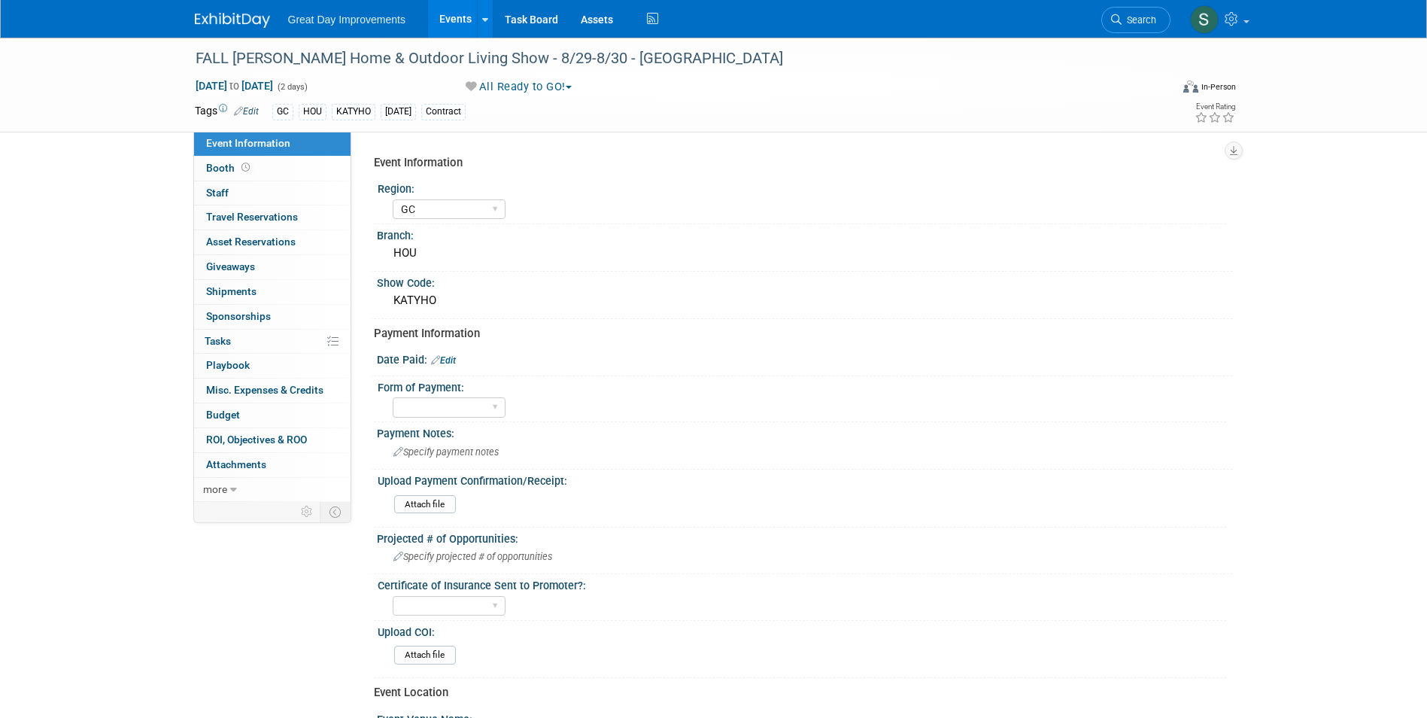
click at [227, 14] on img at bounding box center [232, 20] width 75 height 15
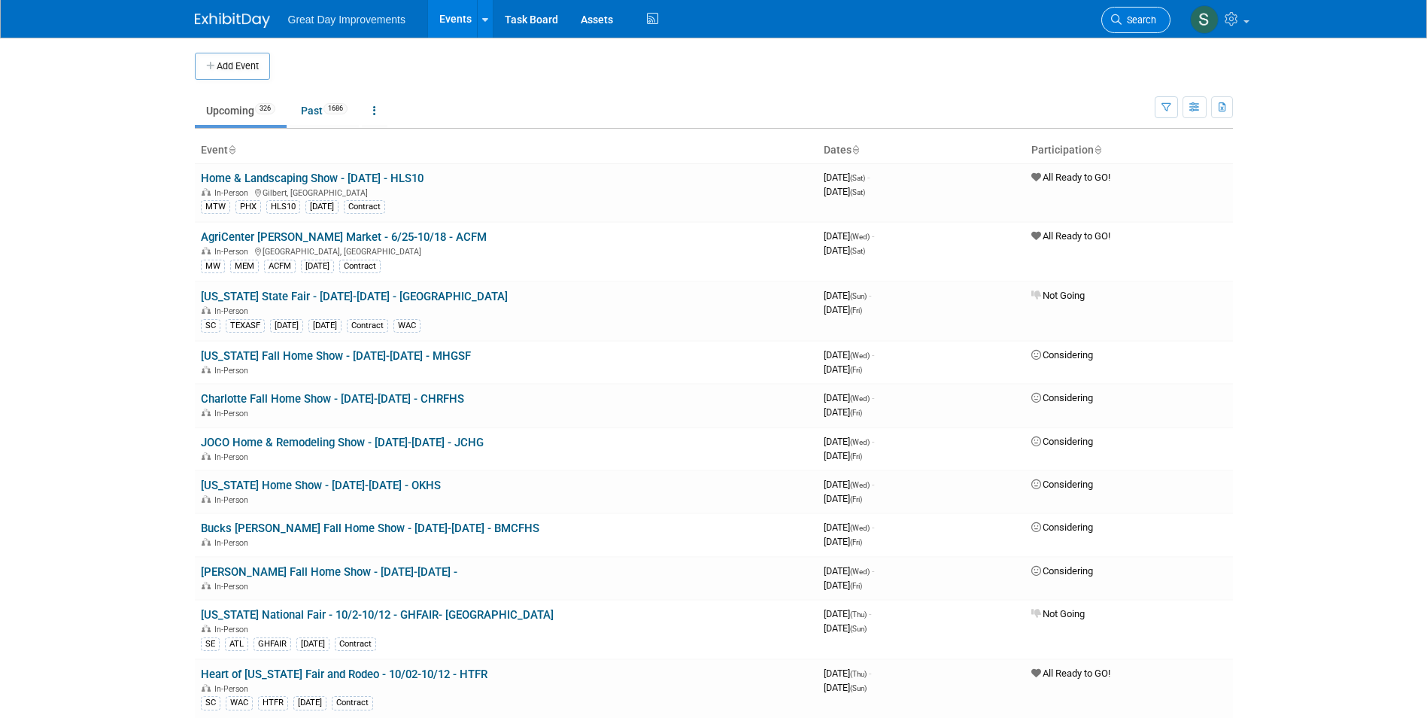
click at [1123, 18] on span "Search" at bounding box center [1139, 19] width 35 height 11
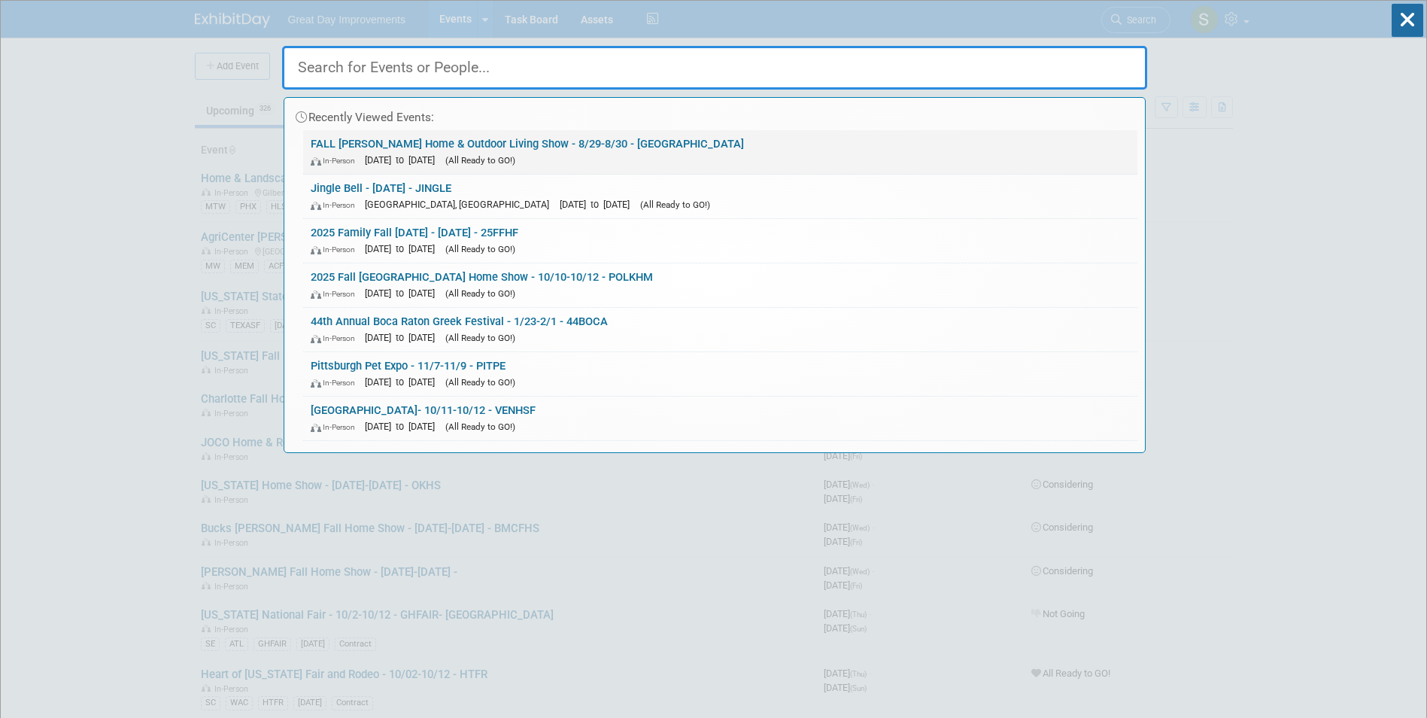
click at [536, 144] on link "FALL Katy Home & Outdoor Living Show - 8/29-8/30 - KATYHO In-Person Oct 29, 202…" at bounding box center [720, 152] width 834 height 44
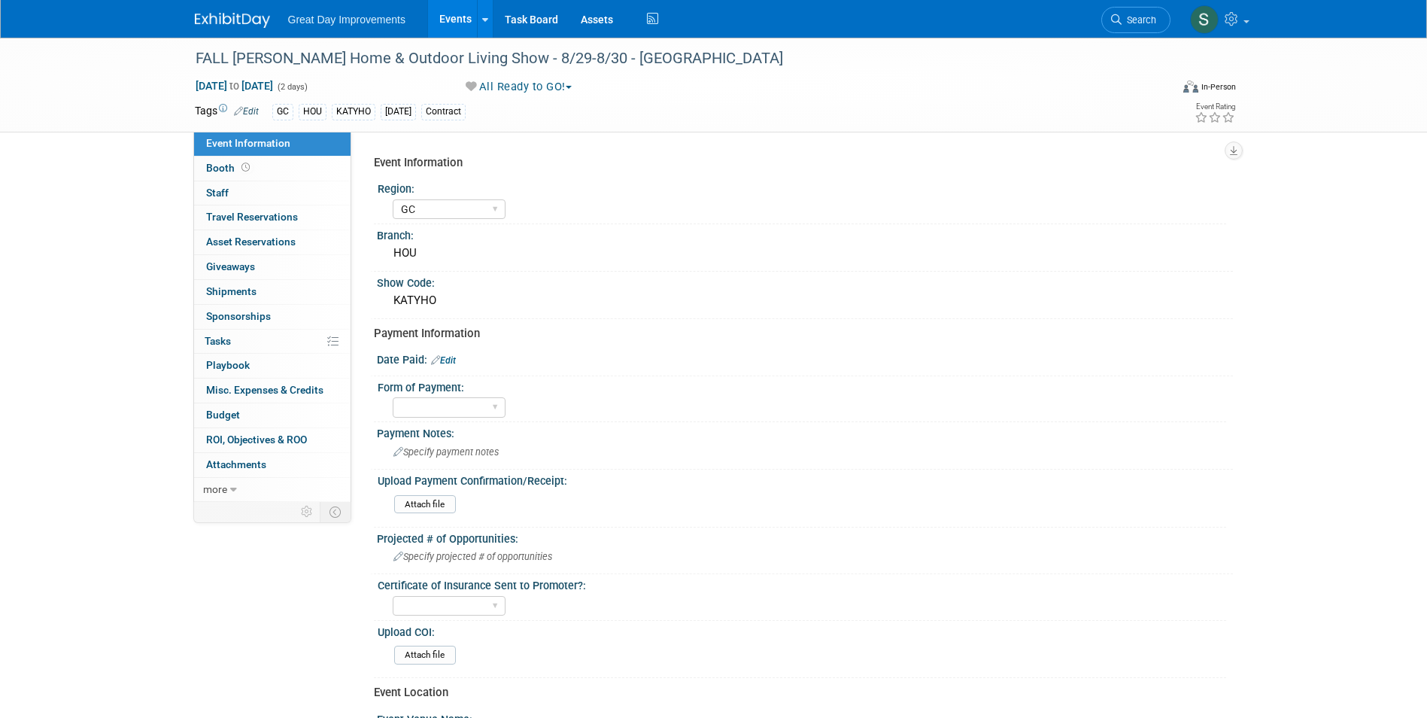
select select "GC"
click at [449, 359] on link "Edit" at bounding box center [443, 360] width 25 height 11
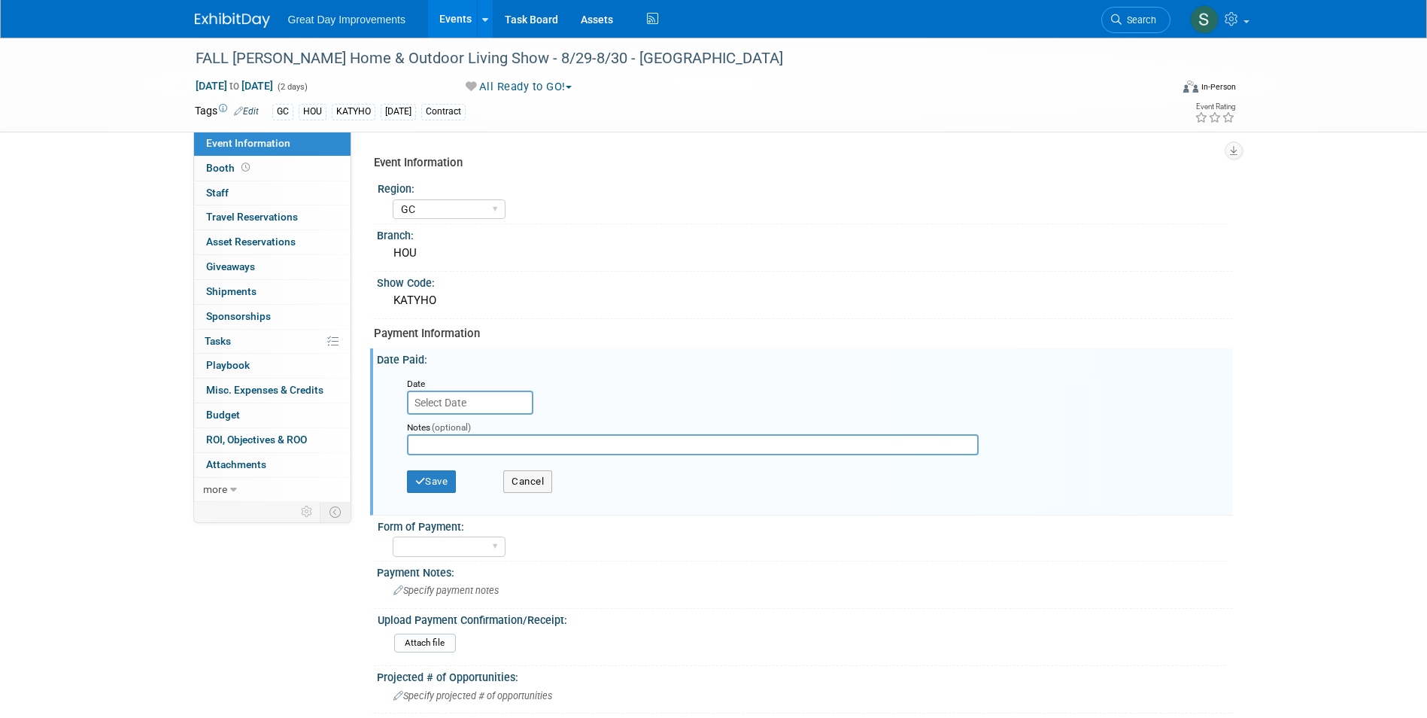
click at [453, 409] on input "text" at bounding box center [470, 403] width 126 height 24
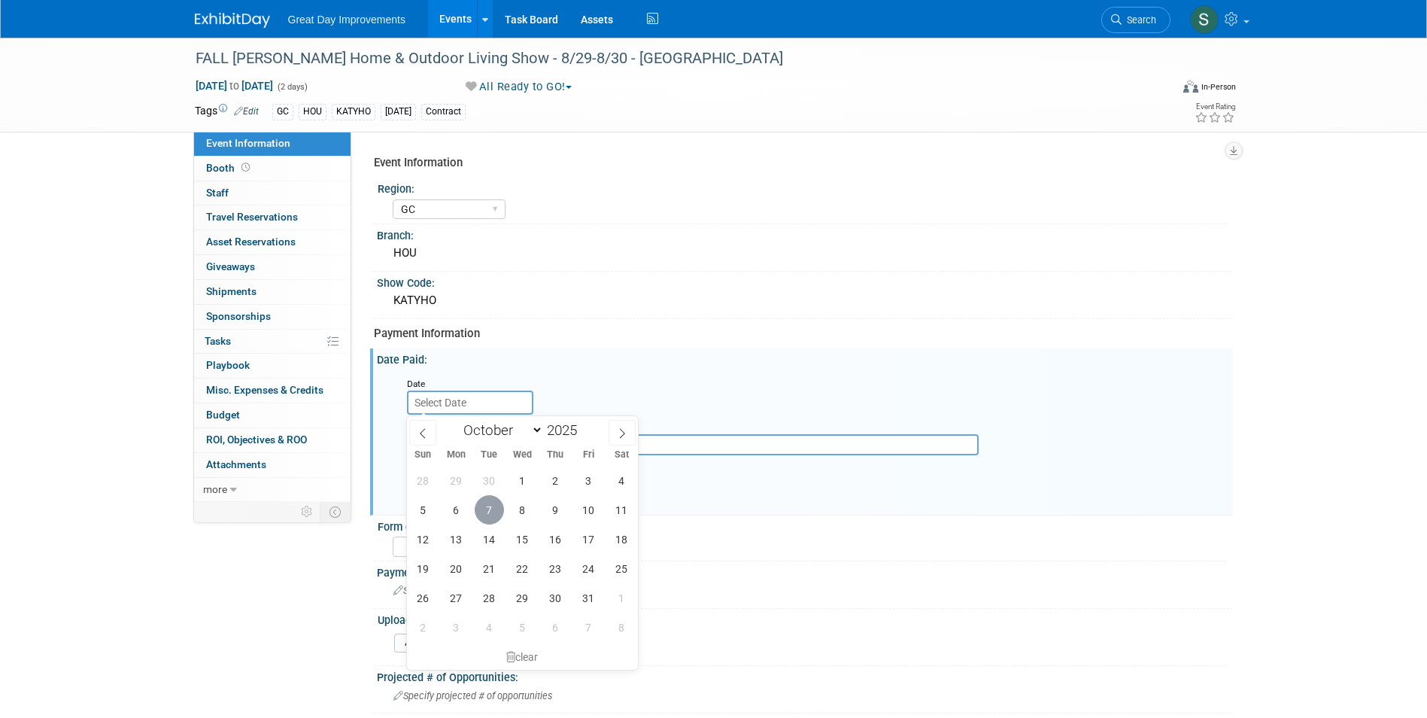
click at [481, 503] on span "7" at bounding box center [489, 509] width 29 height 29
type input "[DATE]"
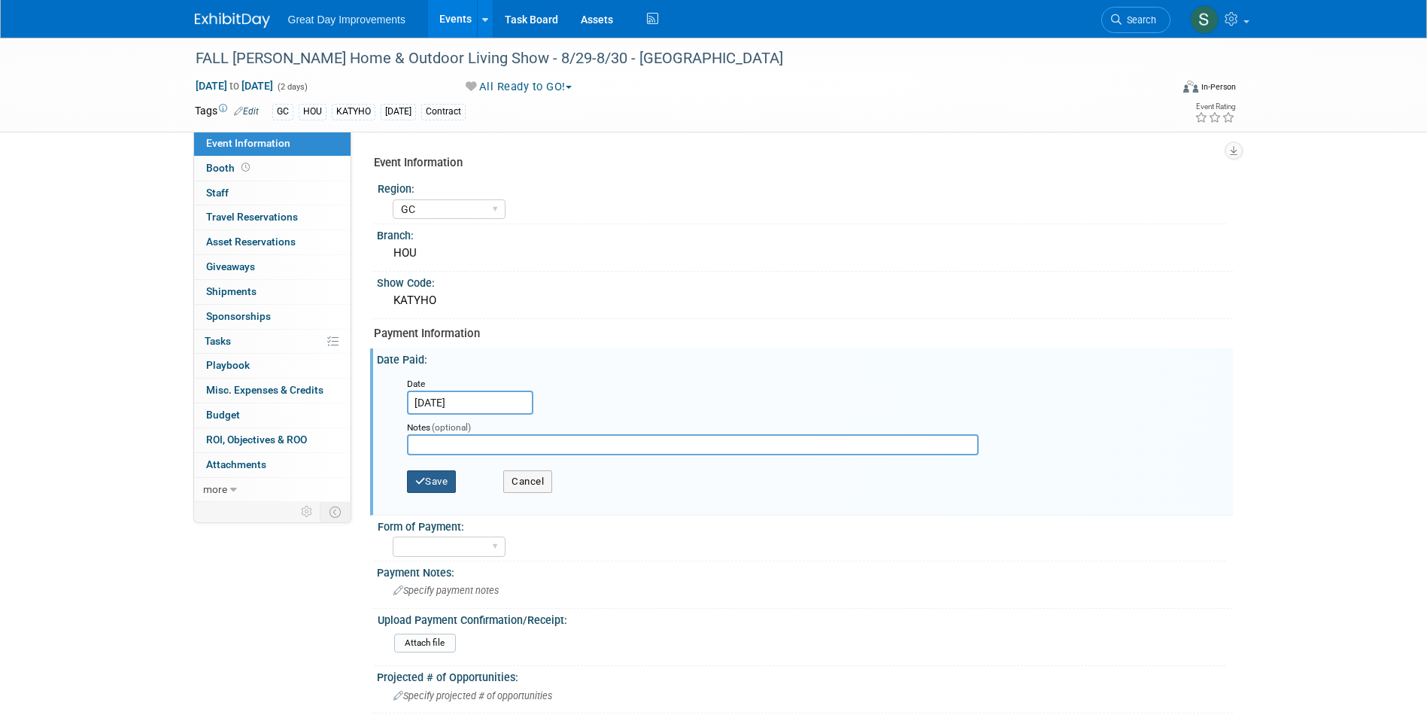
click at [442, 489] on button "Save" at bounding box center [432, 481] width 50 height 23
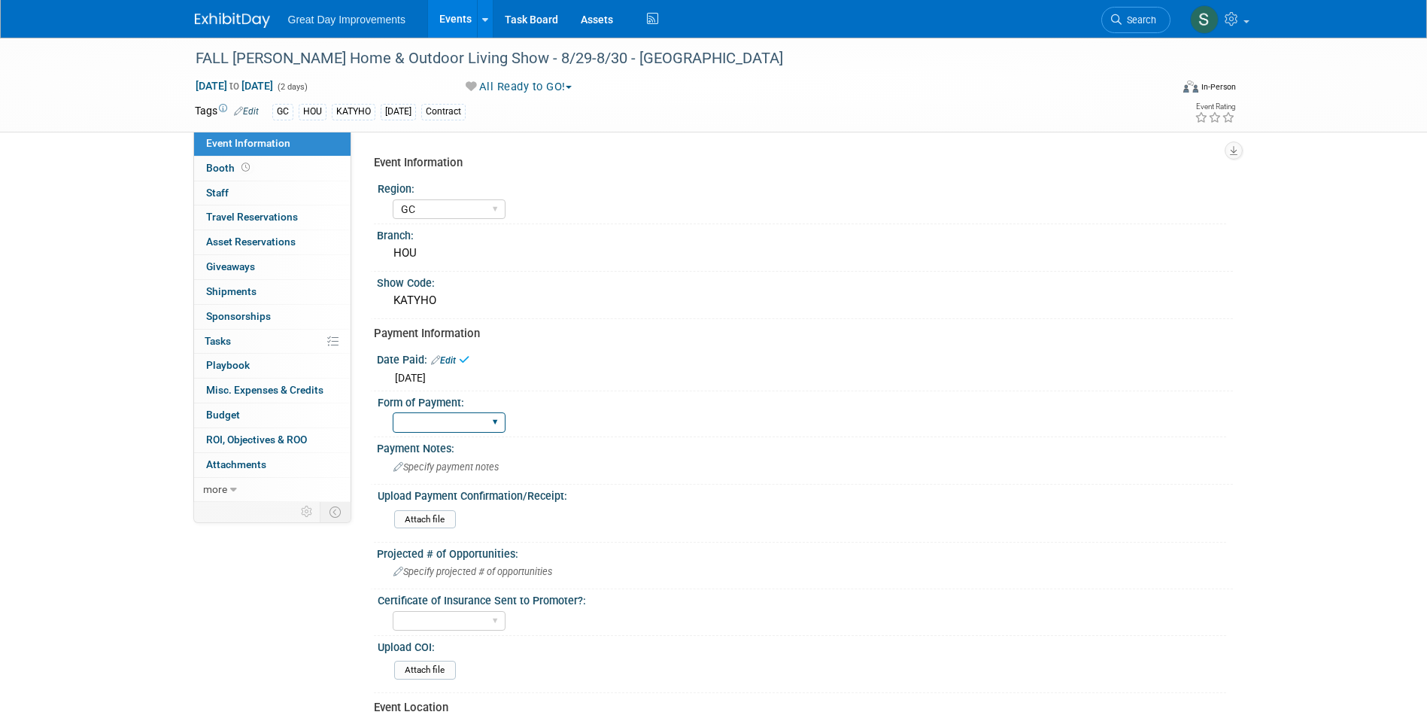
click at [448, 419] on select "Paid via CC Check Requested Pay at the Gate Other" at bounding box center [449, 422] width 113 height 20
select select "Paid via CC"
click at [393, 412] on select "Paid via CC Check Requested Pay at the Gate Other" at bounding box center [449, 422] width 113 height 20
click at [451, 462] on span "Specify payment notes" at bounding box center [446, 466] width 105 height 11
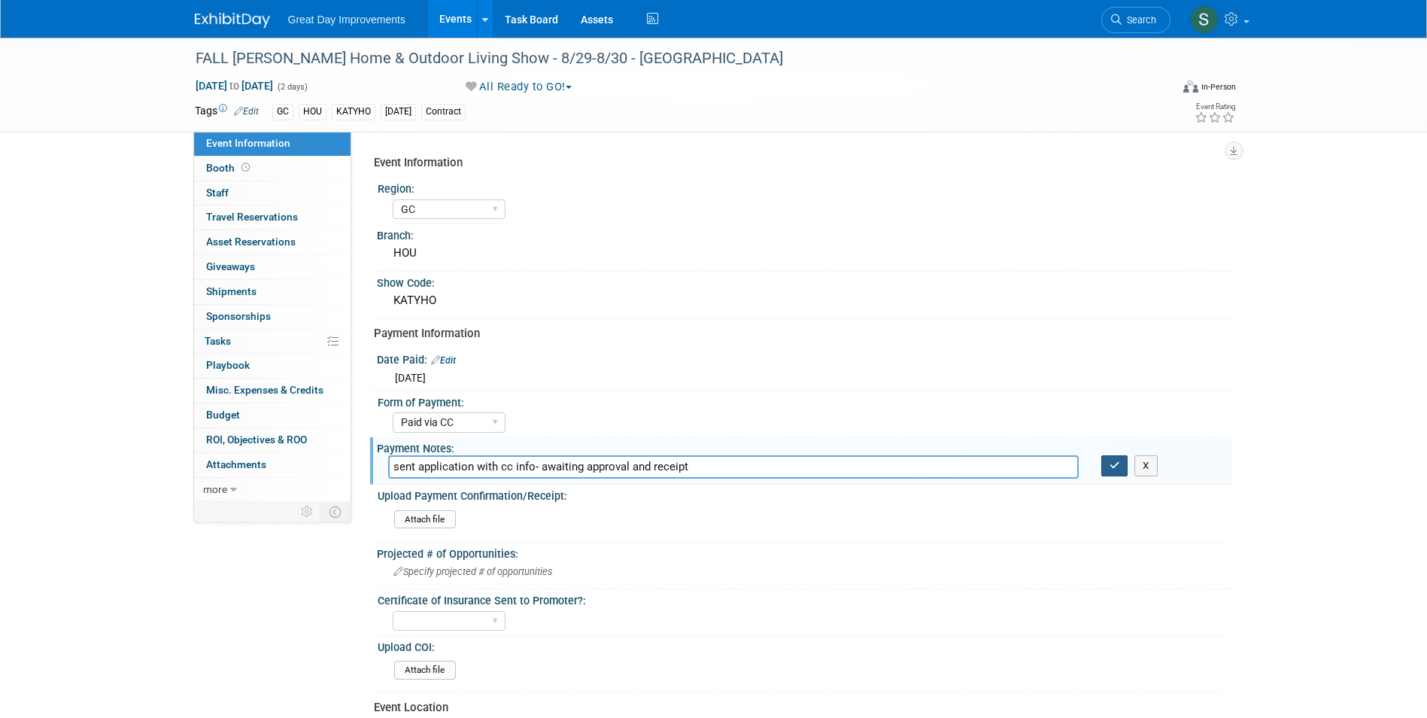
type input "sent application with cc info- awaiting approval and receipt"
drag, startPoint x: 1107, startPoint y: 463, endPoint x: 1129, endPoint y: 456, distance: 22.8
click at [1108, 463] on button "button" at bounding box center [1115, 465] width 27 height 21
